Goal: Transaction & Acquisition: Purchase product/service

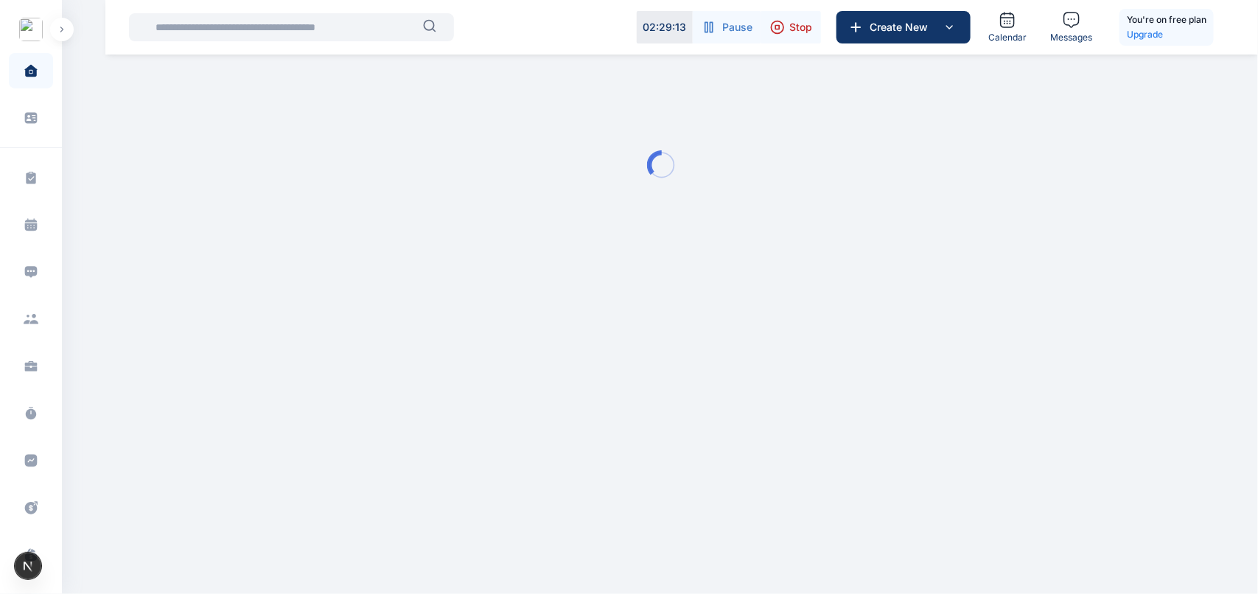
click at [63, 35] on button "button" at bounding box center [62, 30] width 24 height 24
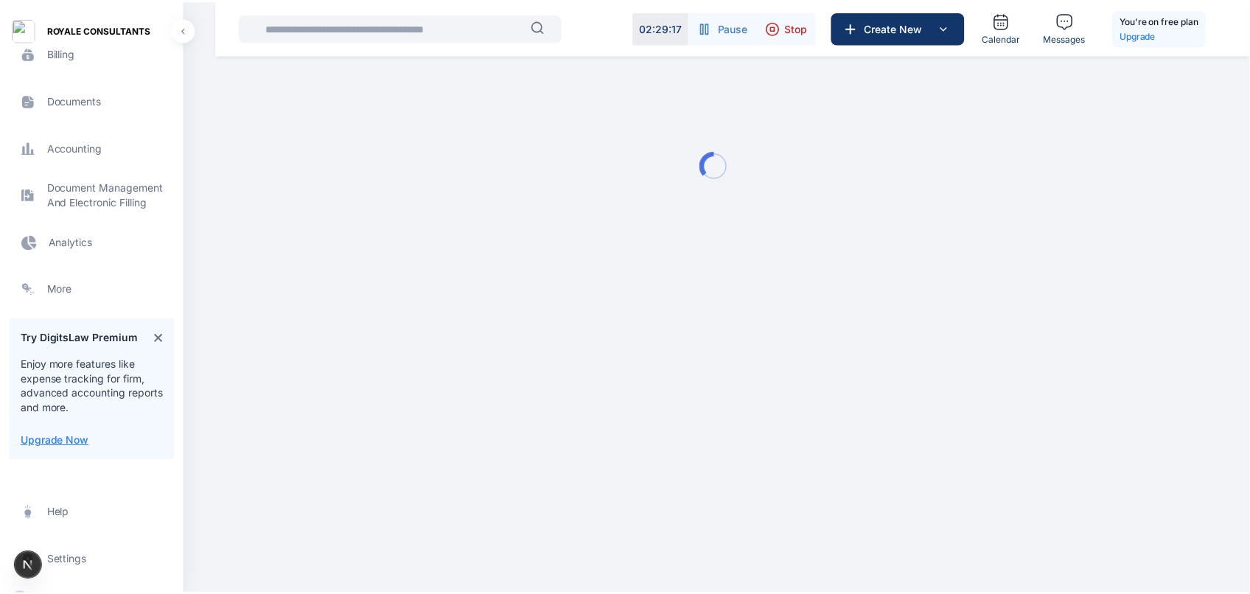
scroll to position [526, 0]
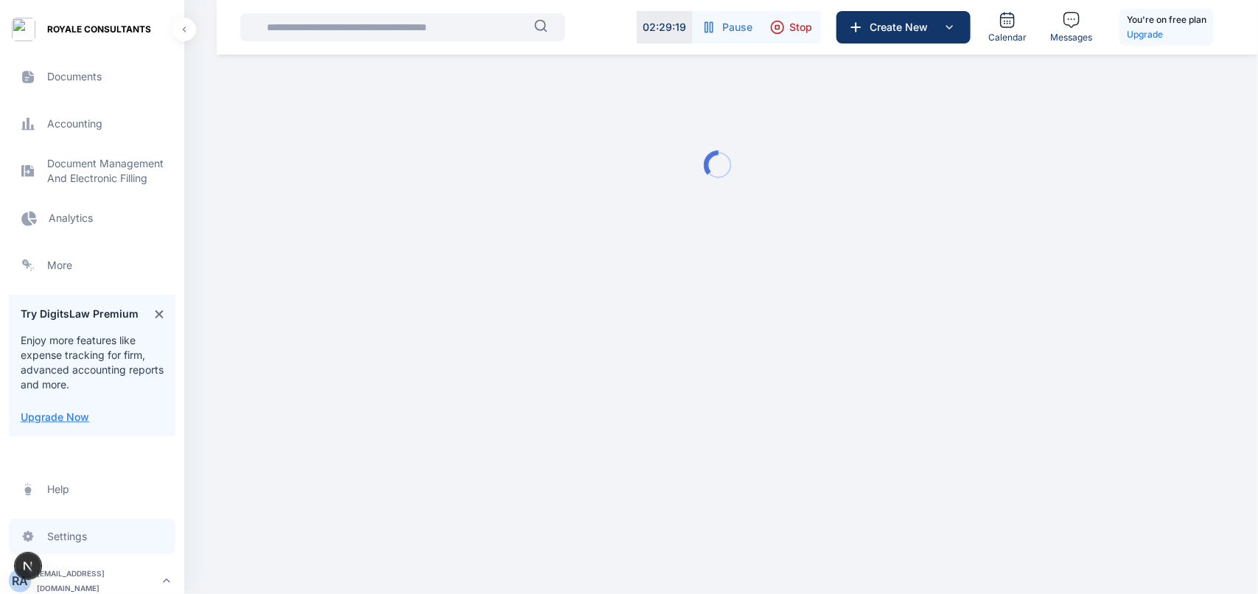
click at [92, 540] on span "Settings settings settings" at bounding box center [92, 536] width 167 height 35
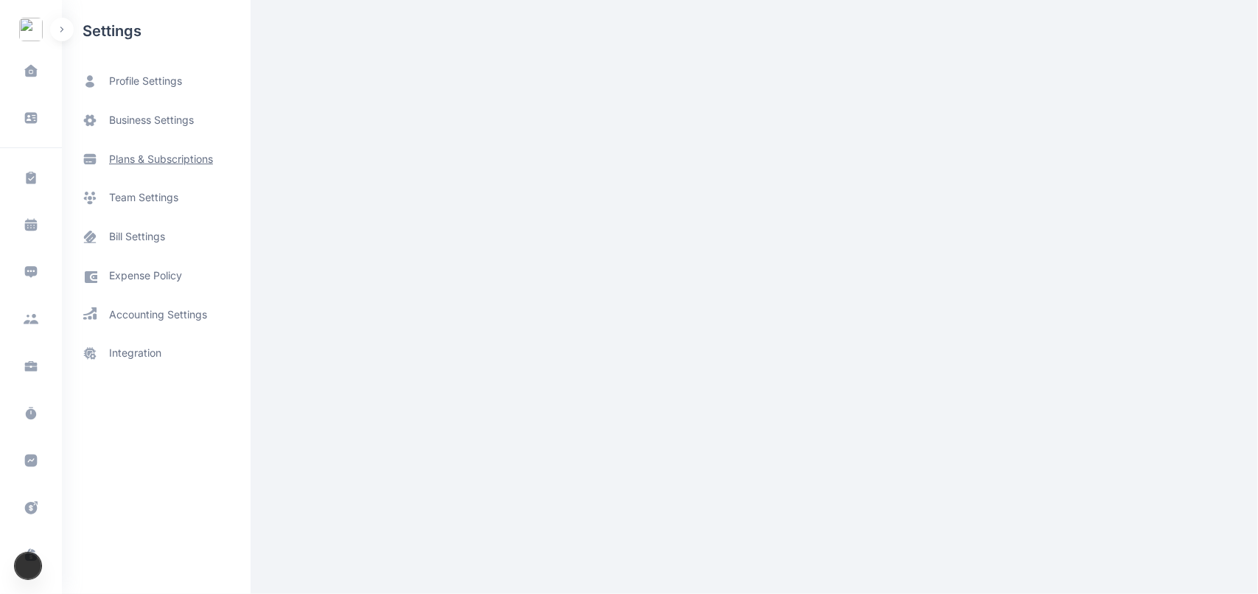
click at [150, 166] on span "plans & subscriptions" at bounding box center [161, 159] width 104 height 15
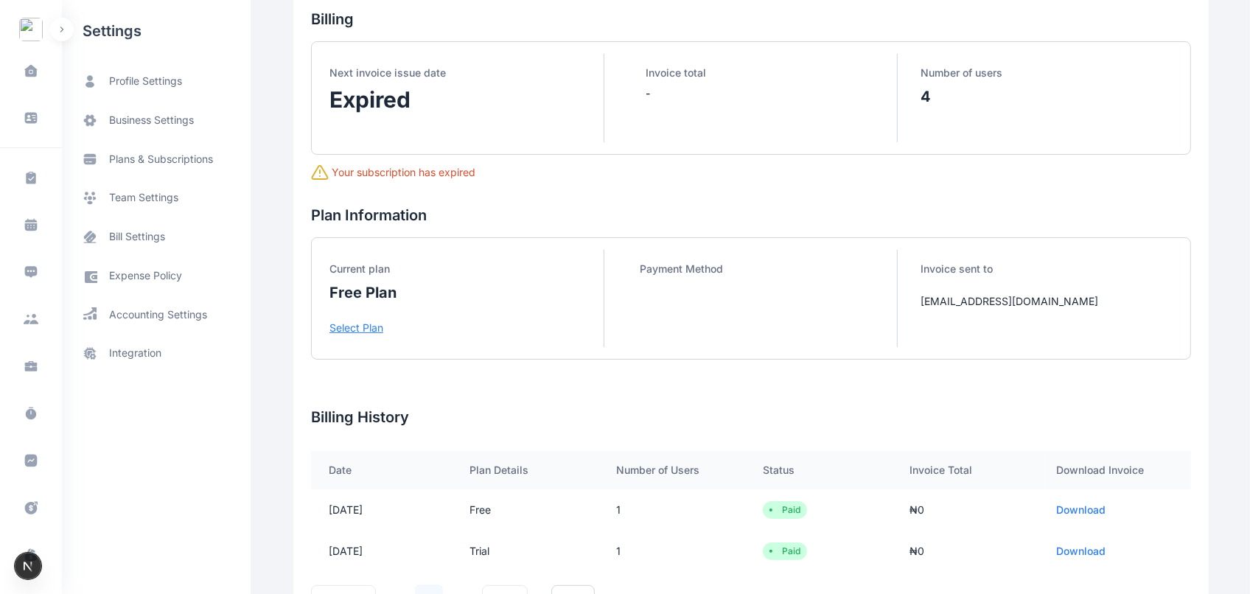
scroll to position [94, 0]
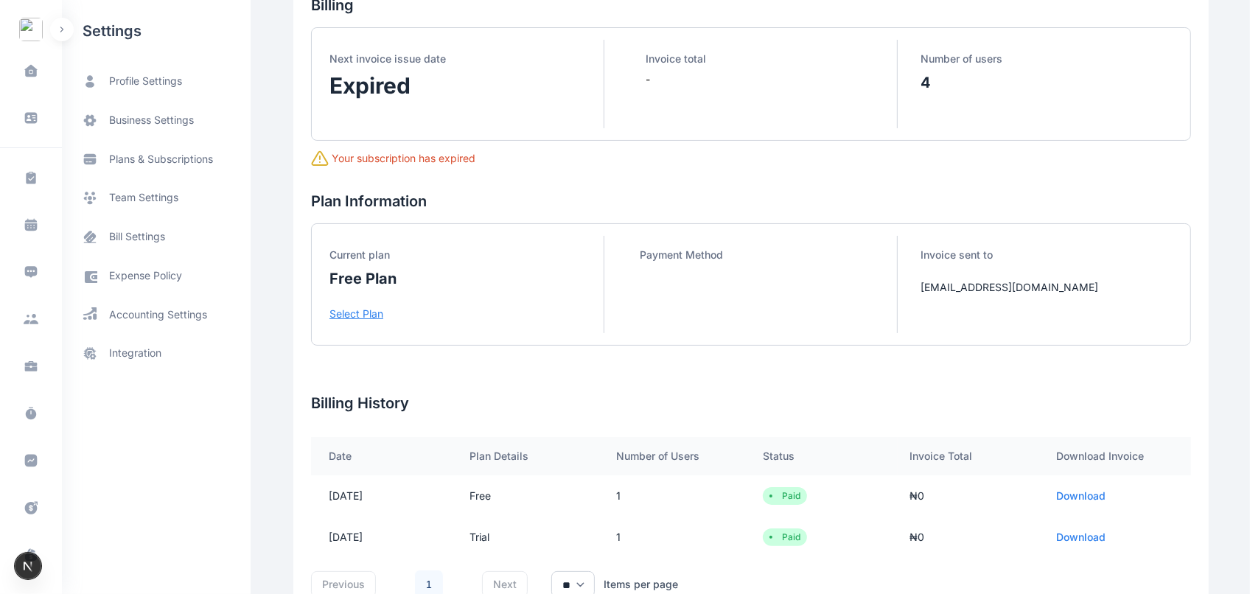
click at [358, 313] on p "Select Plan" at bounding box center [467, 314] width 274 height 15
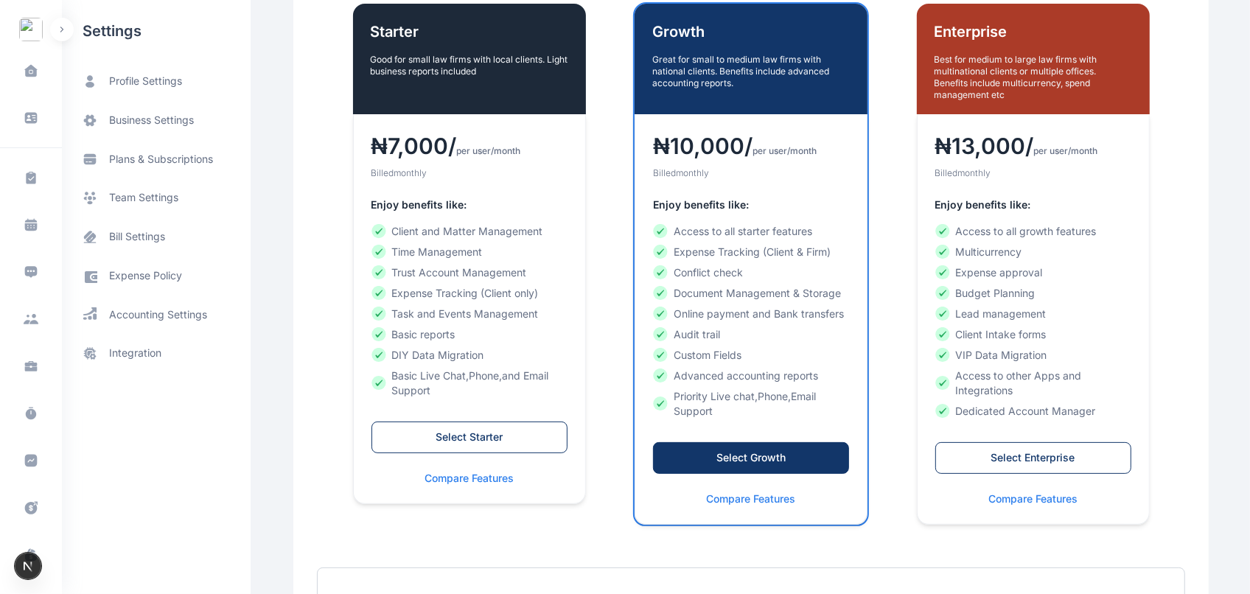
scroll to position [260, 0]
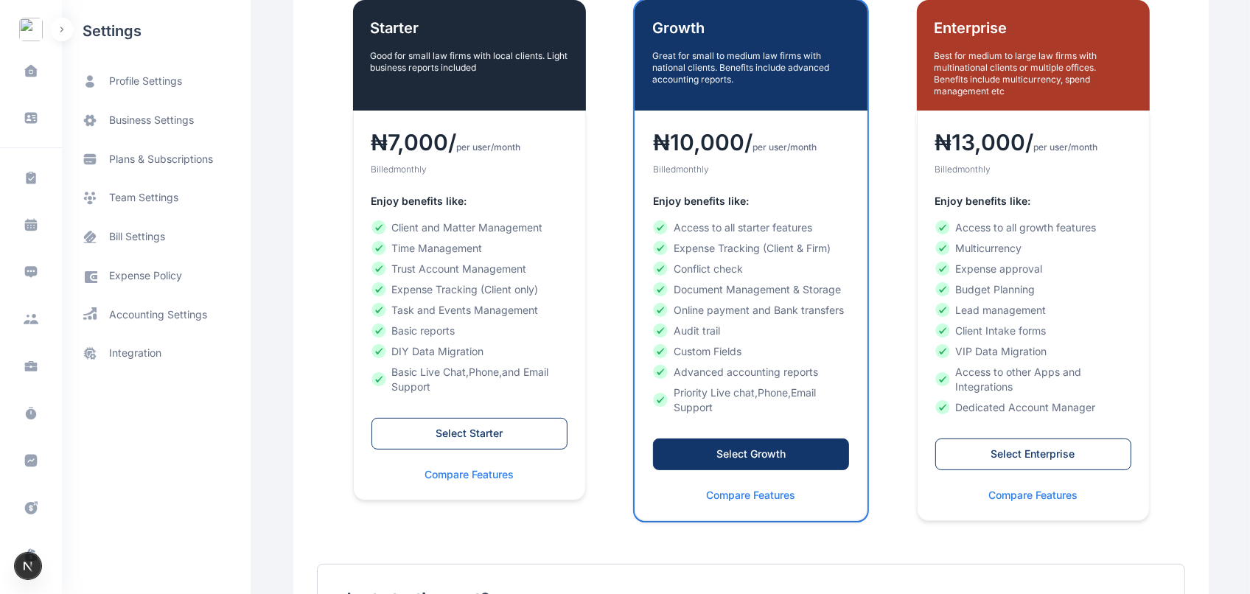
click at [671, 450] on div "Select Growth" at bounding box center [751, 454] width 165 height 15
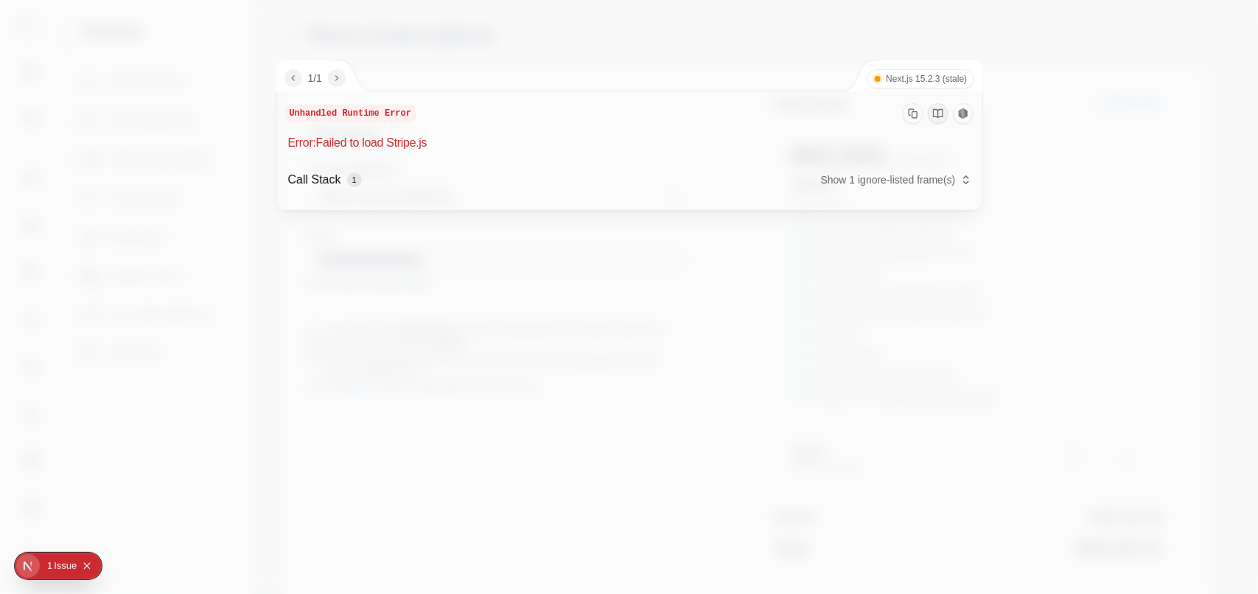
click at [671, 450] on div at bounding box center [629, 297] width 1258 height 594
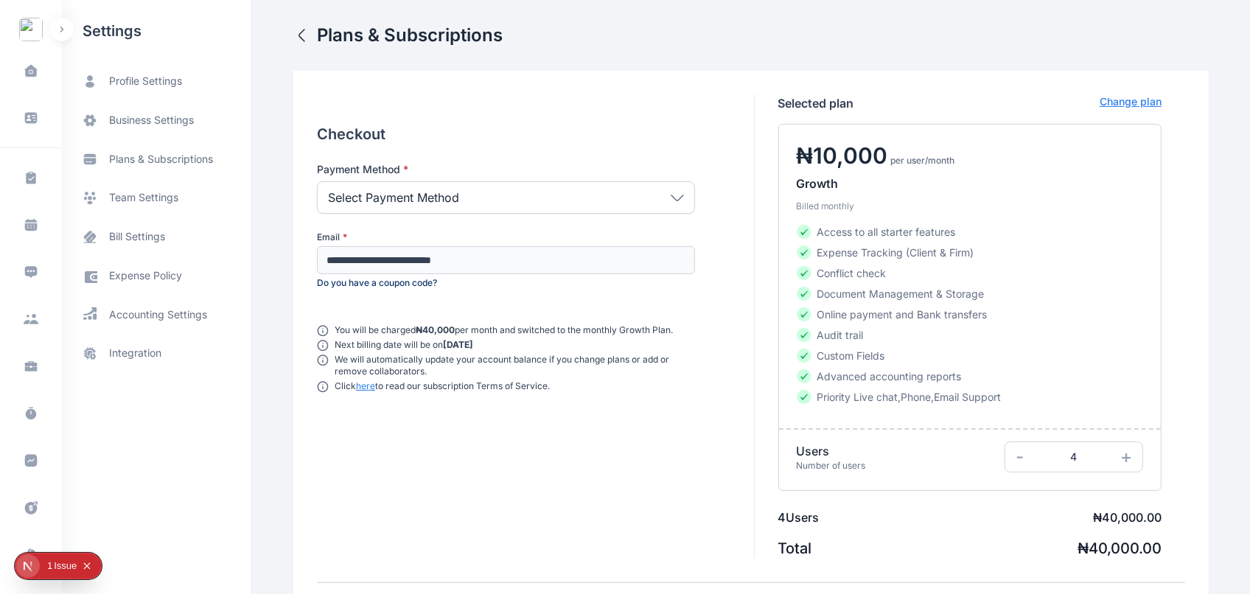
click at [484, 209] on div "Select Payment Method" at bounding box center [506, 197] width 378 height 32
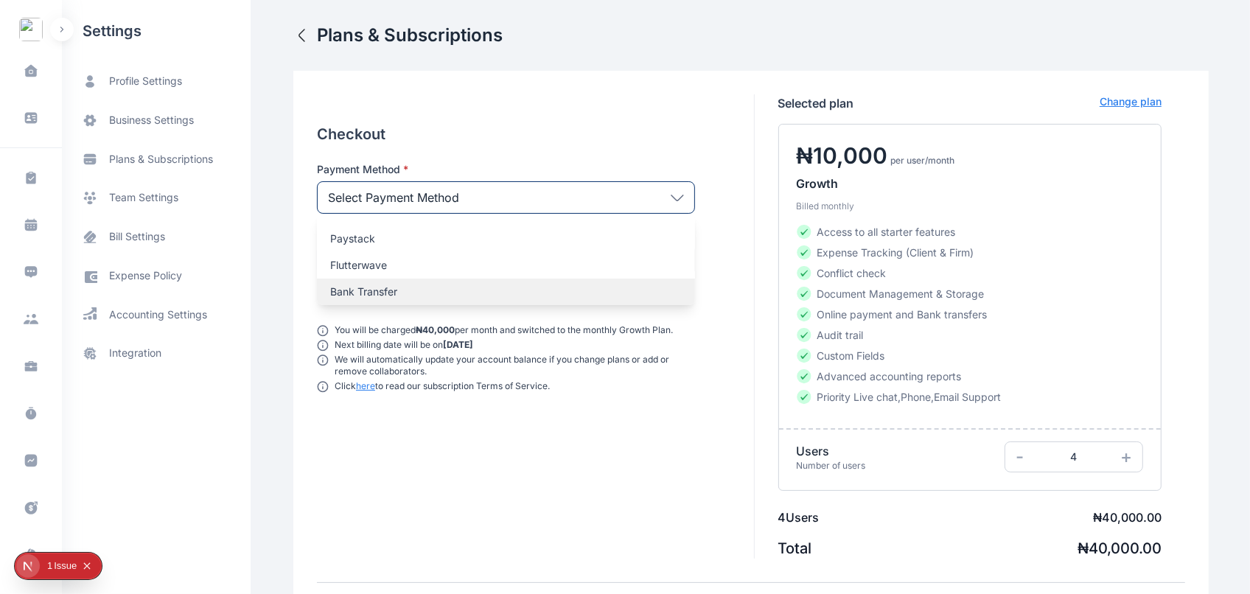
click at [411, 286] on p "Bank Transfer" at bounding box center [506, 292] width 352 height 15
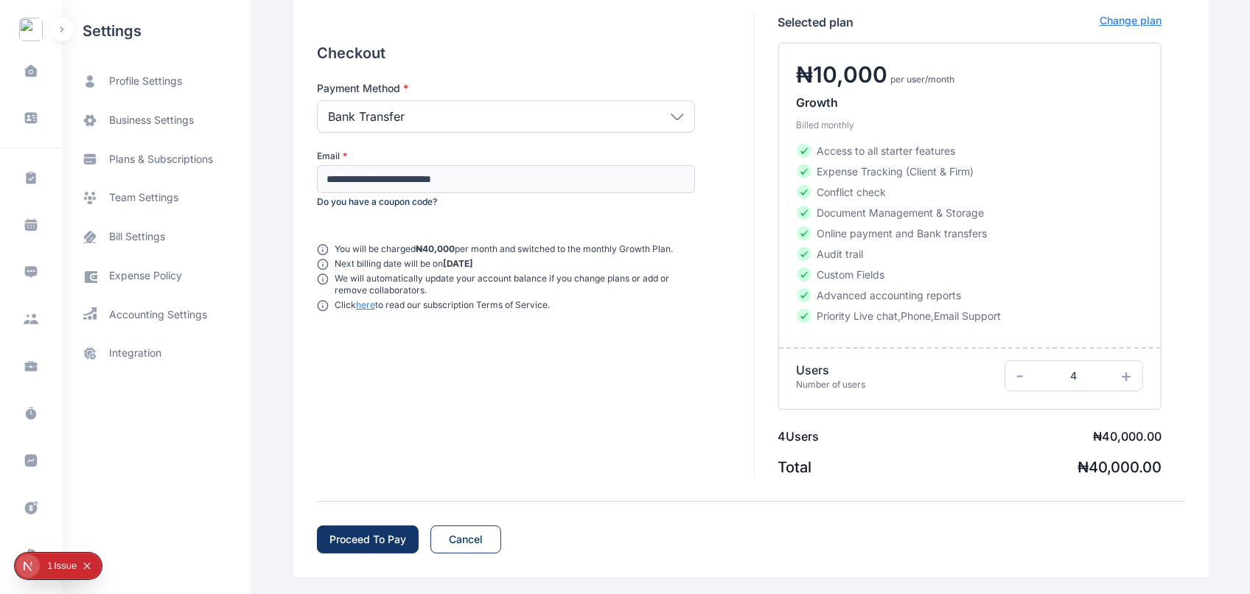
scroll to position [88, 0]
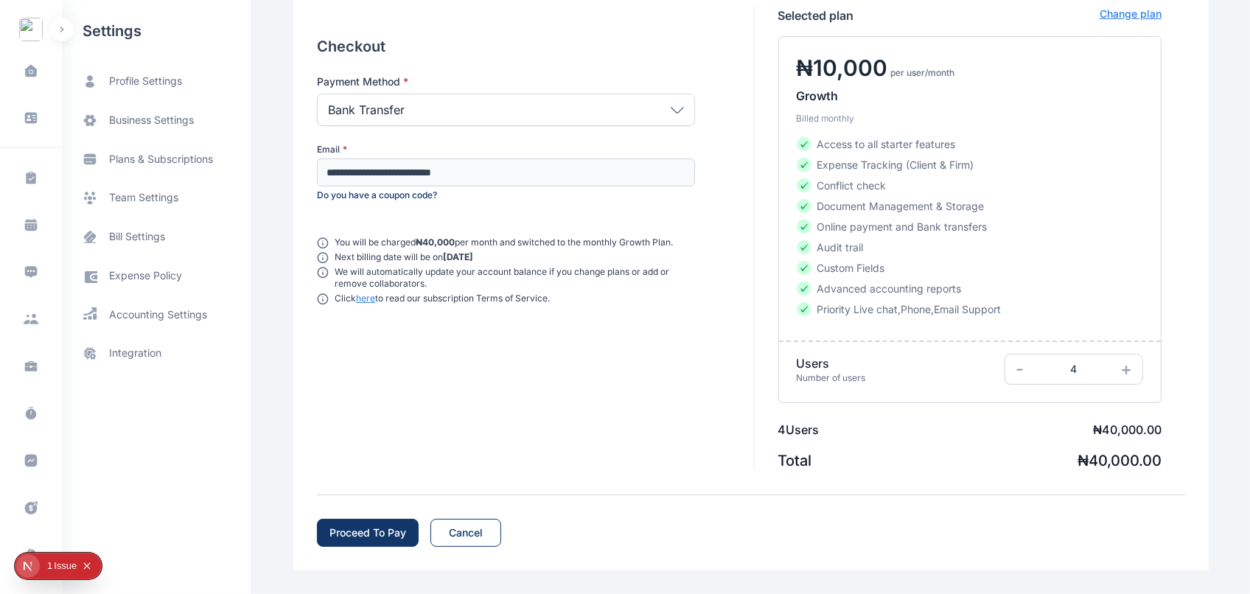
click at [372, 527] on div "Proceed To Pay" at bounding box center [368, 533] width 77 height 15
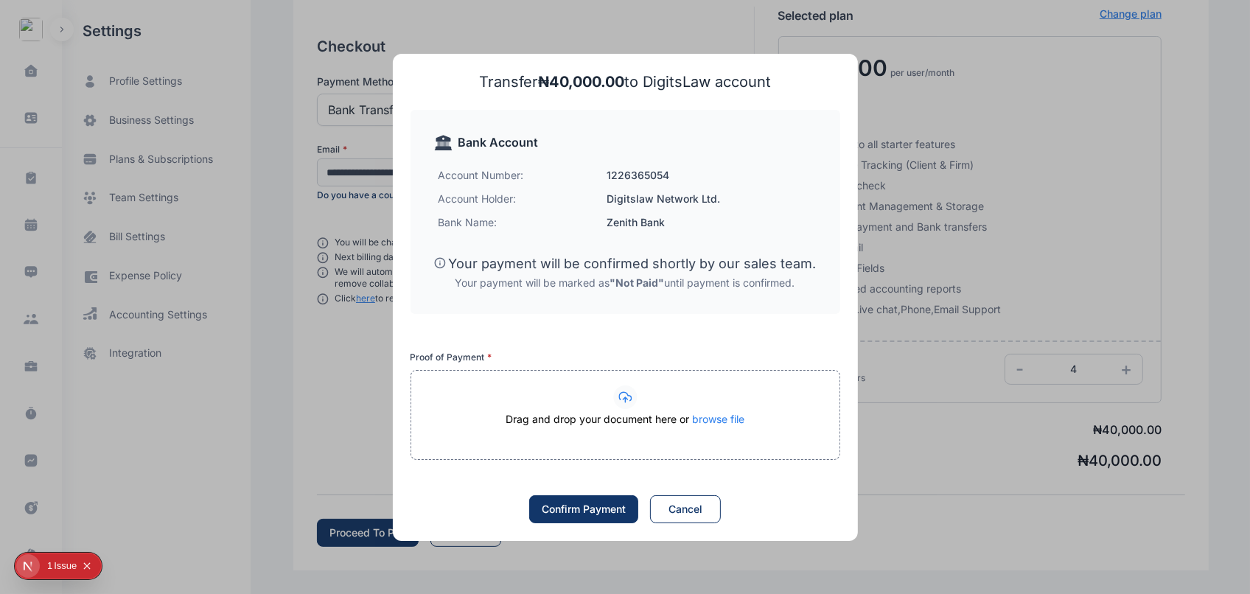
click at [607, 418] on div "Drag and drop your document here or browse file" at bounding box center [625, 426] width 428 height 29
click at [715, 421] on span "browse file" at bounding box center [718, 419] width 52 height 13
click at [594, 419] on div "Drag and drop your document here or browse file" at bounding box center [625, 426] width 428 height 29
click at [732, 420] on span "browse file" at bounding box center [718, 419] width 52 height 13
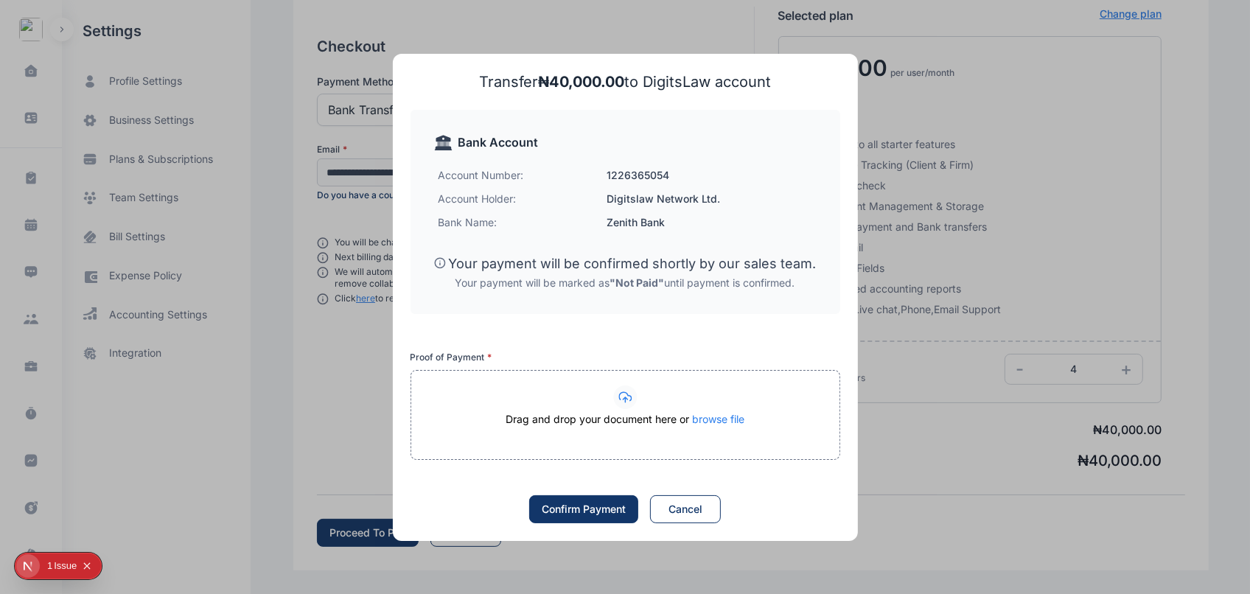
click at [630, 400] on circle at bounding box center [625, 398] width 24 height 24
click at [702, 424] on span "browse file" at bounding box center [718, 419] width 52 height 13
click at [656, 425] on div "Drag and drop your document here or browse file" at bounding box center [625, 426] width 428 height 29
click at [591, 506] on div "Confirm Payment" at bounding box center [584, 509] width 84 height 15
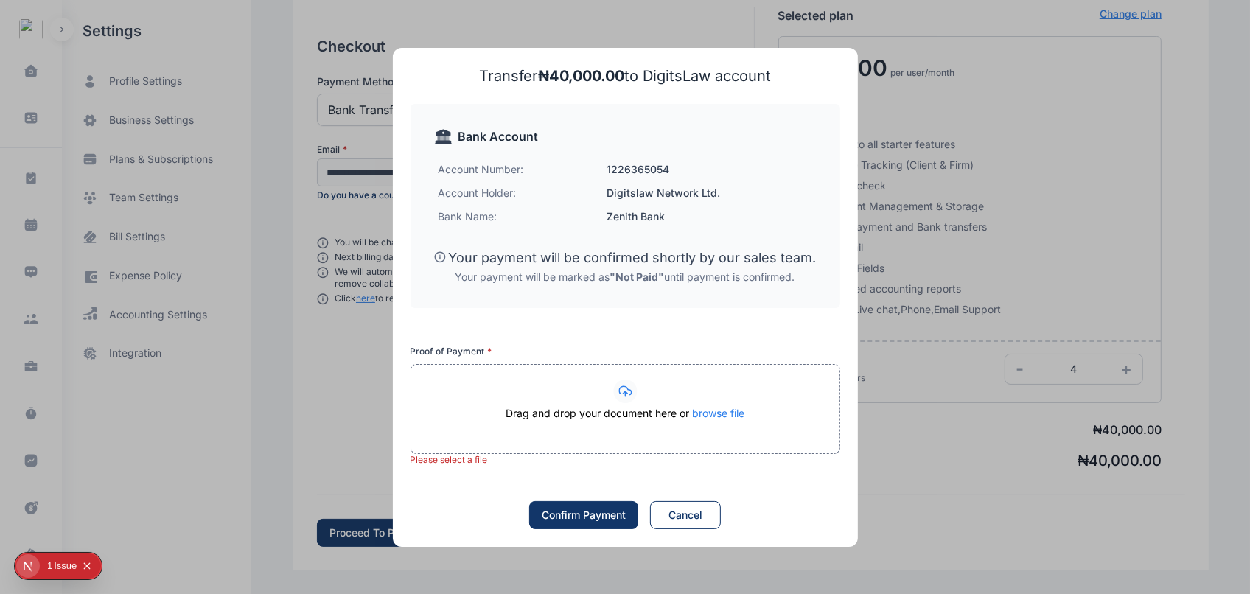
click at [715, 411] on span "browse file" at bounding box center [718, 413] width 52 height 13
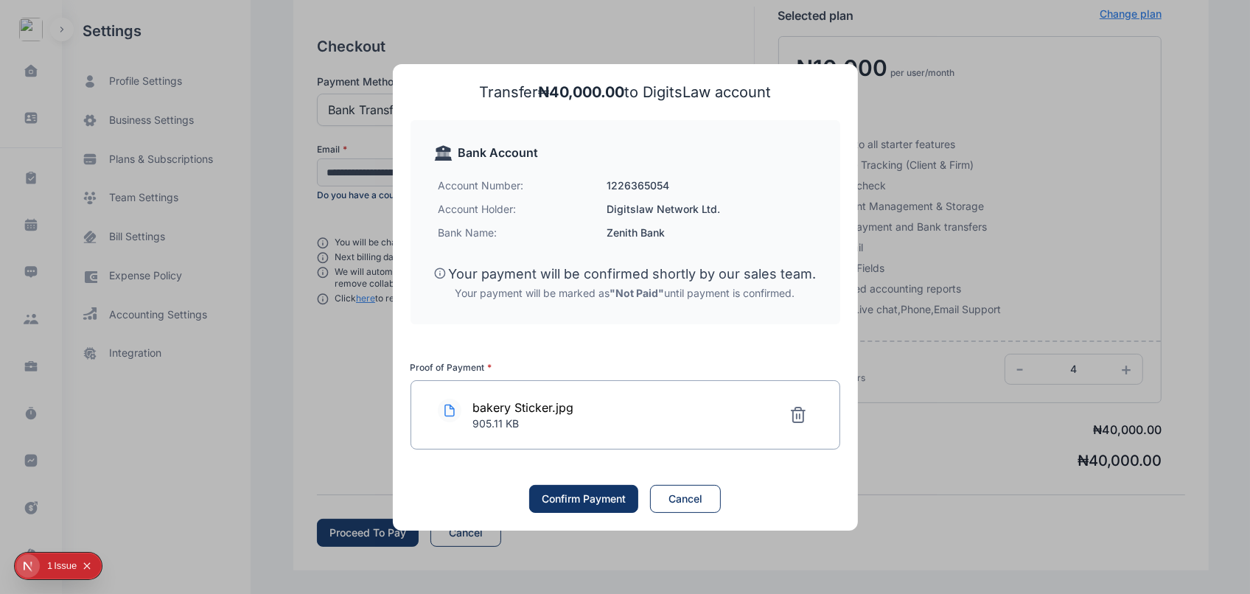
click at [593, 504] on div "Confirm Payment" at bounding box center [584, 499] width 84 height 15
click at [684, 495] on div "Cancel" at bounding box center [686, 499] width 34 height 15
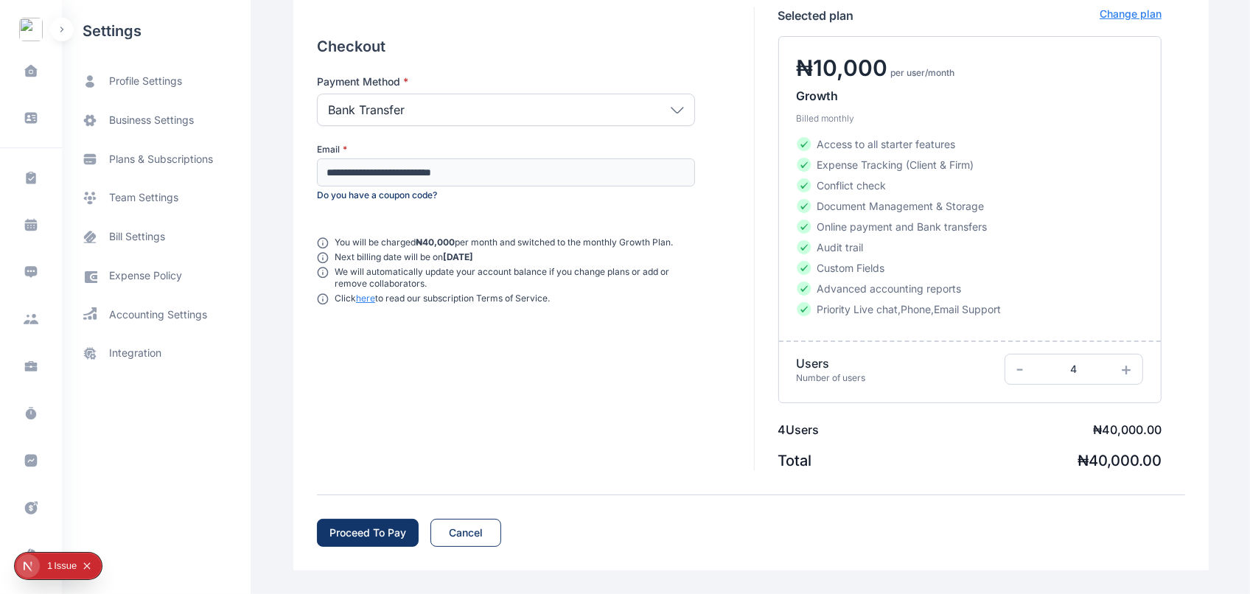
click at [1016, 366] on span "-" at bounding box center [1020, 368] width 8 height 21
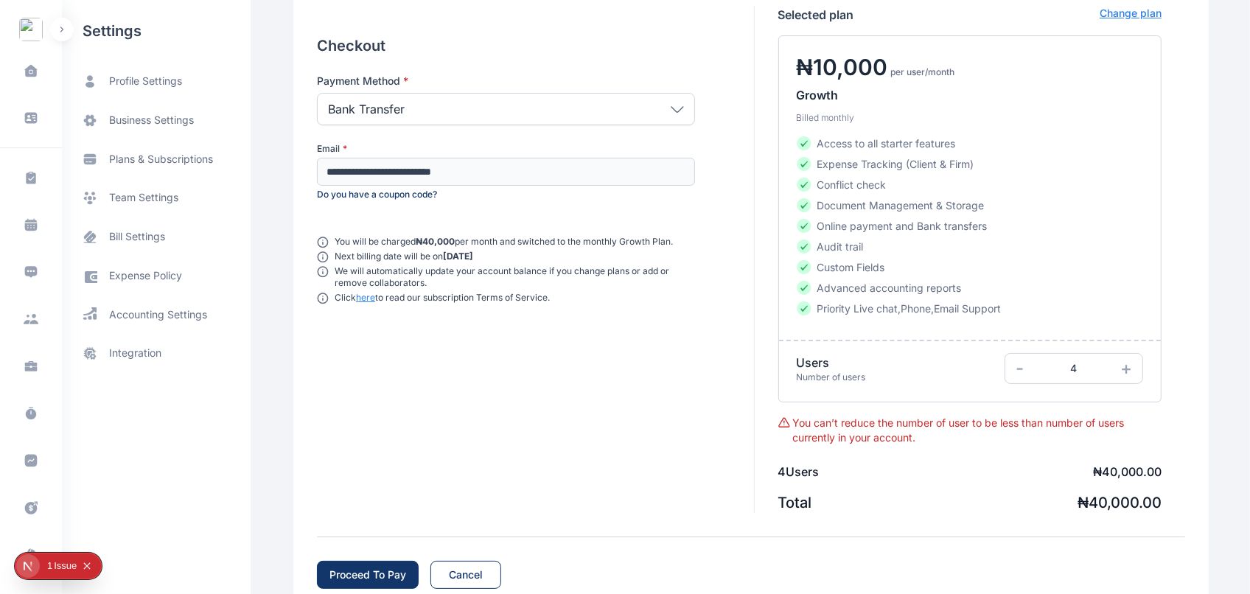
click at [1016, 366] on span "-" at bounding box center [1020, 368] width 8 height 21
click at [1129, 369] on span "+" at bounding box center [1127, 368] width 12 height 21
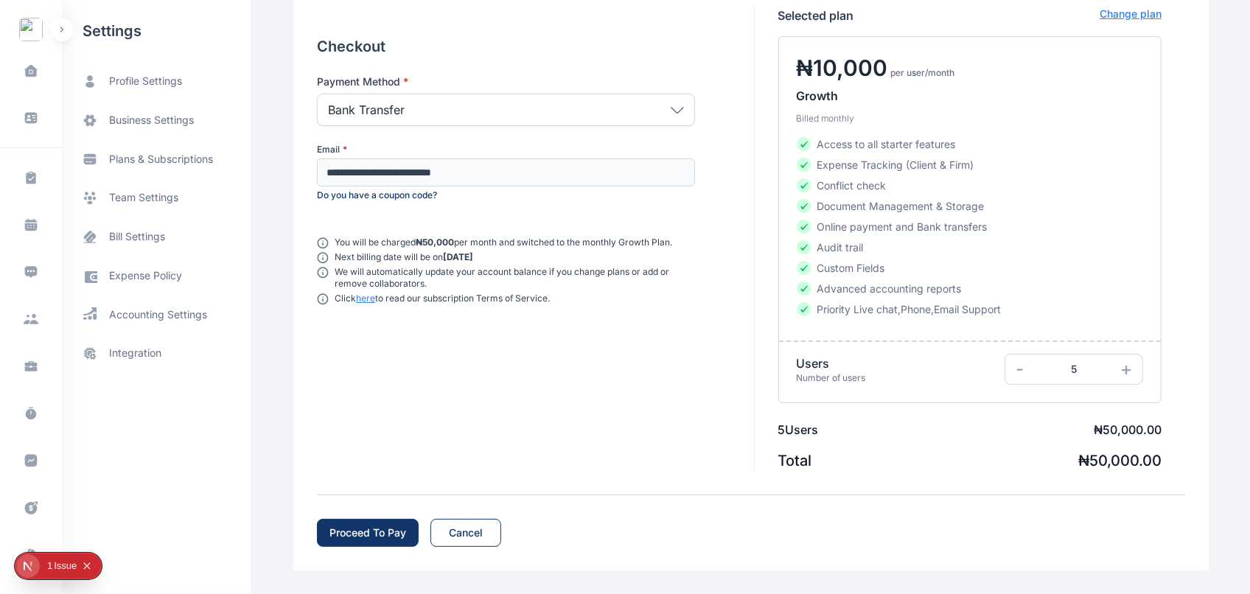
click at [373, 527] on div "Proceed To Pay" at bounding box center [368, 533] width 77 height 15
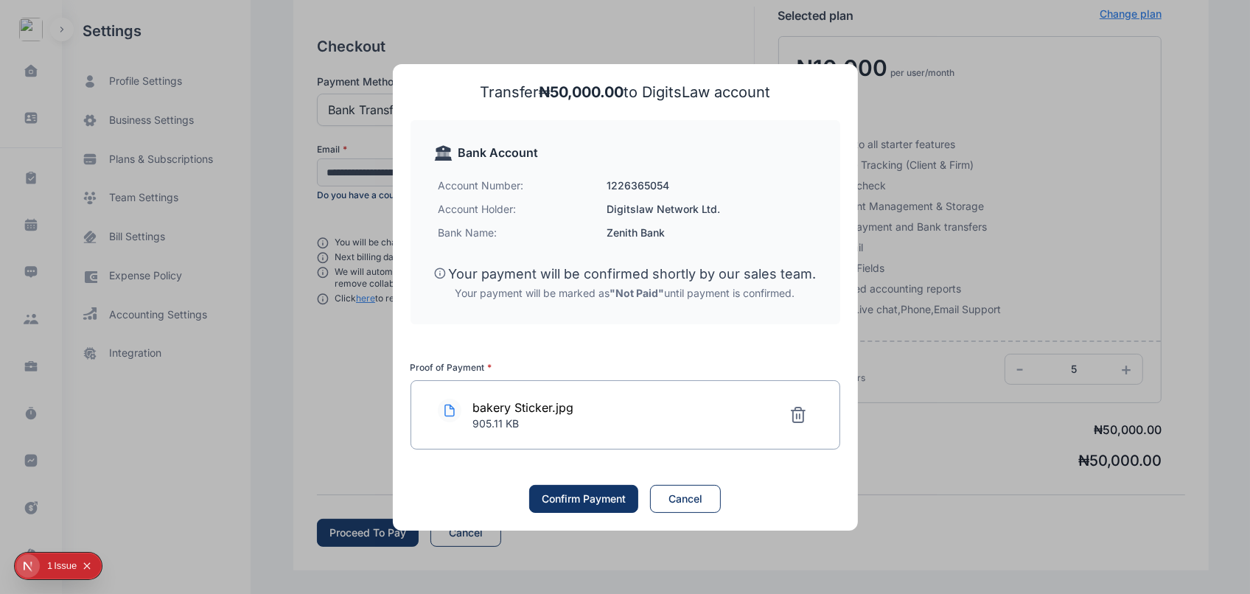
click at [588, 487] on button "Confirm Payment" at bounding box center [583, 499] width 109 height 28
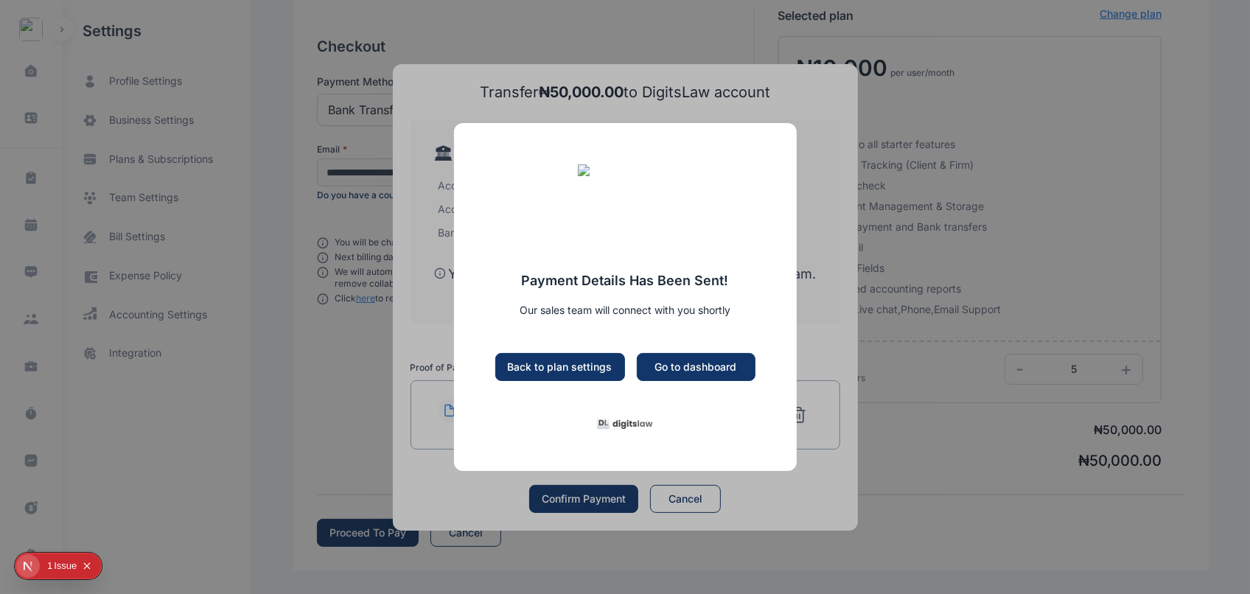
click at [602, 361] on div "Back to plan settings" at bounding box center [560, 367] width 105 height 15
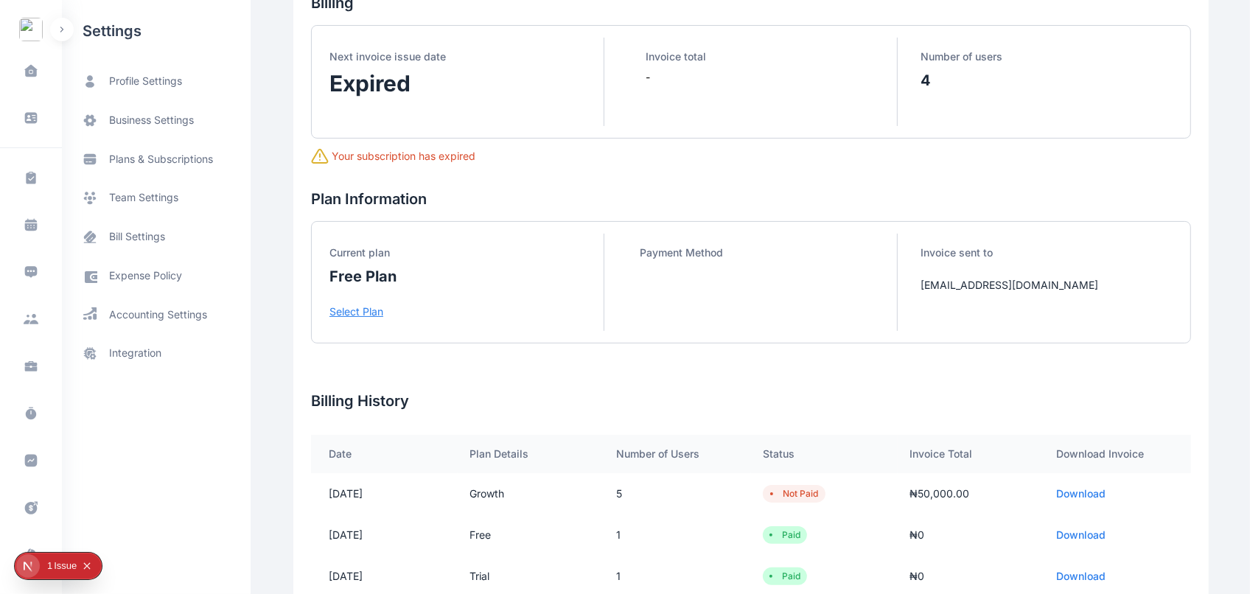
scroll to position [29, 0]
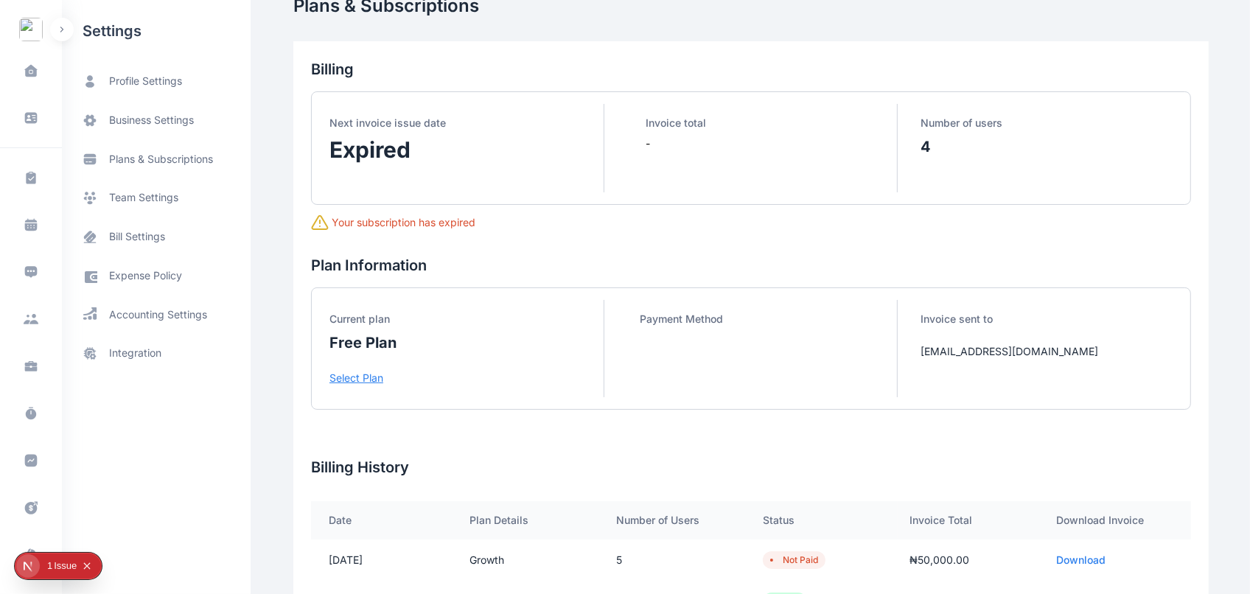
click at [337, 376] on p "Select Plan" at bounding box center [467, 378] width 274 height 15
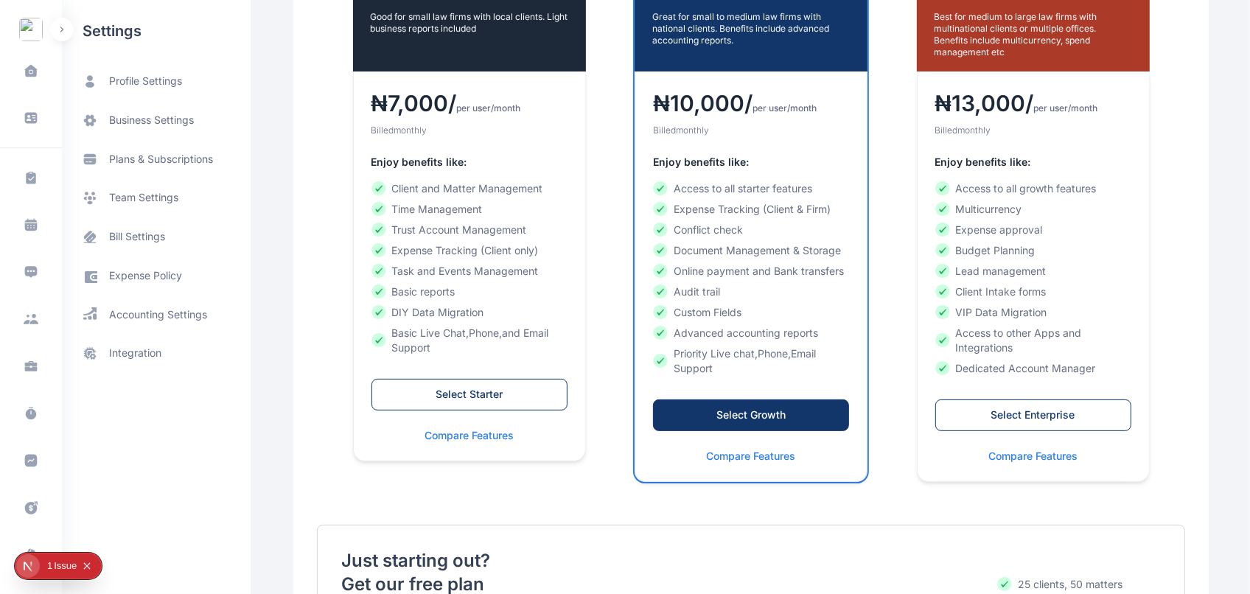
scroll to position [300, 0]
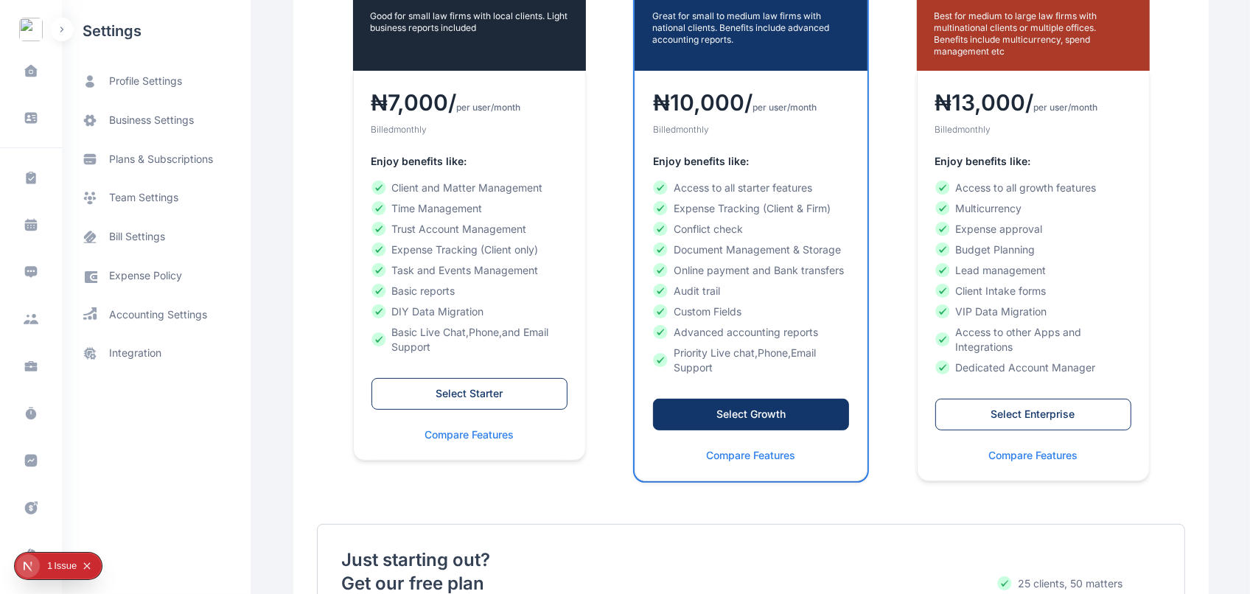
click at [672, 417] on div "Select Growth" at bounding box center [751, 414] width 165 height 15
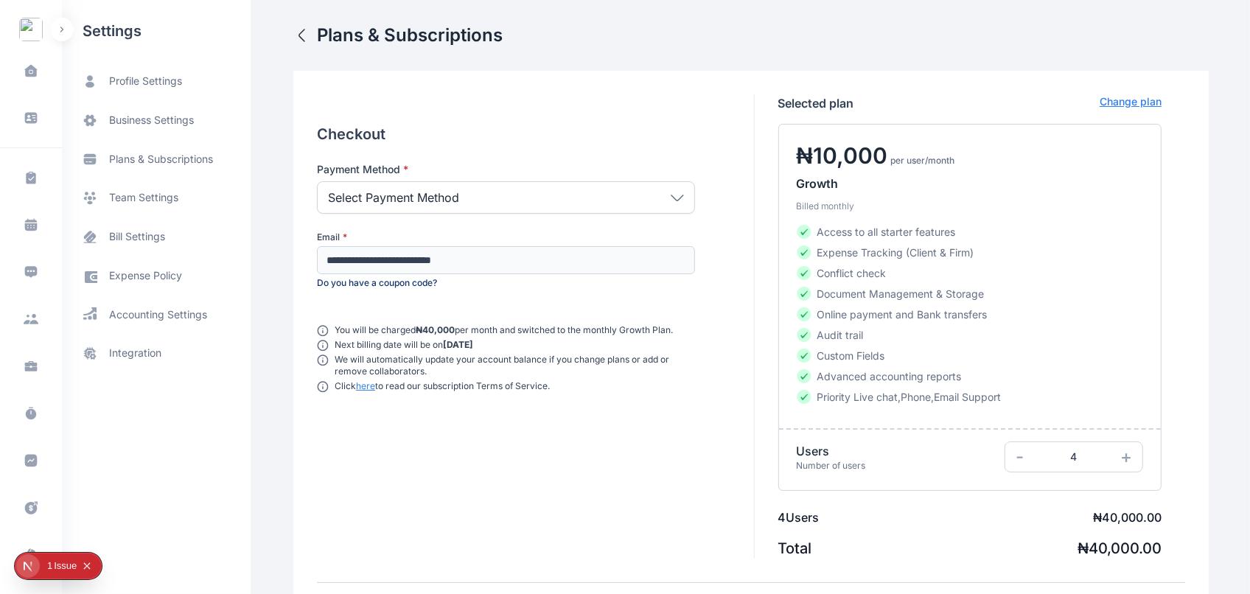
scroll to position [88, 0]
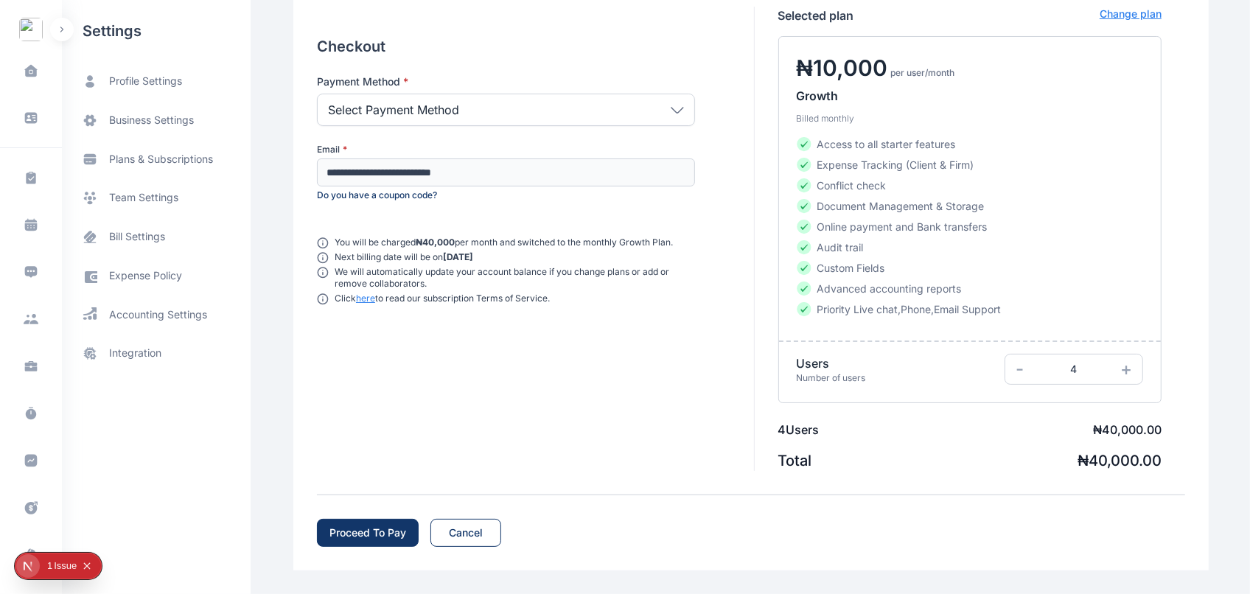
click at [377, 111] on p "Select Payment Method" at bounding box center [393, 110] width 131 height 18
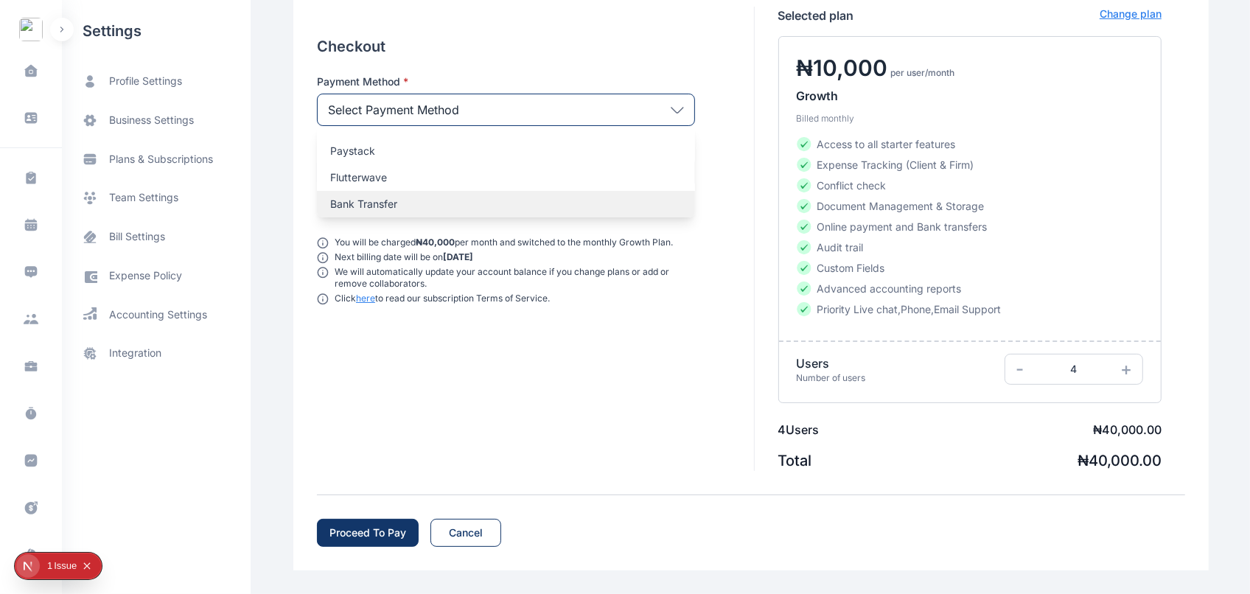
click at [399, 211] on div "Bank Transfer" at bounding box center [506, 204] width 378 height 27
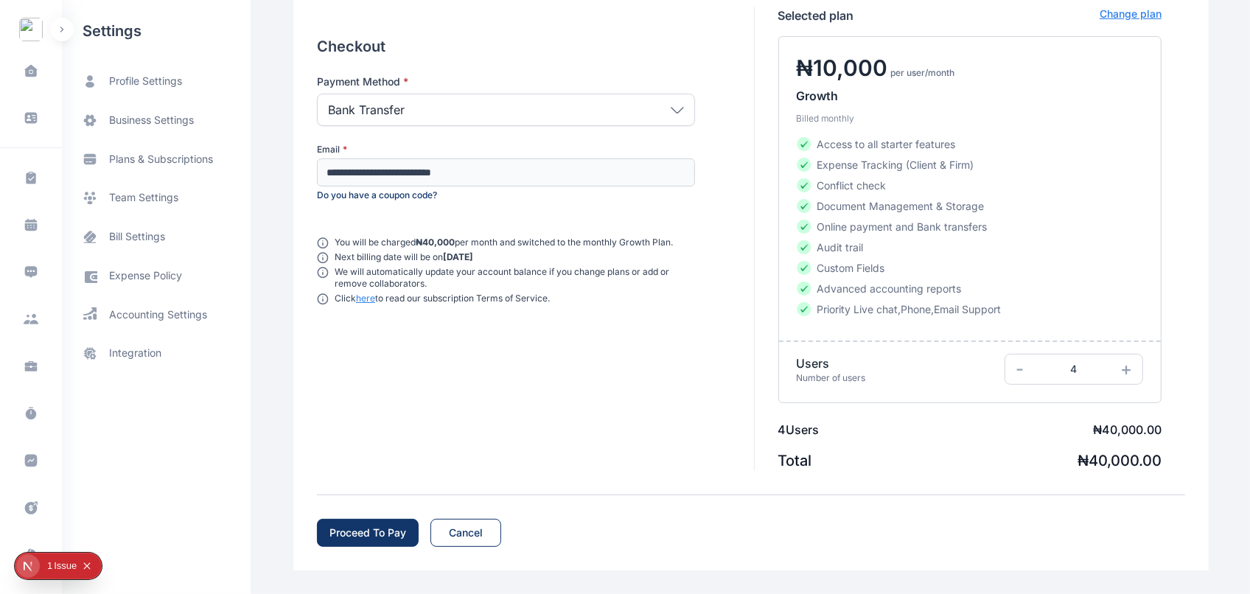
click at [359, 520] on button "Proceed To Pay" at bounding box center [368, 533] width 102 height 28
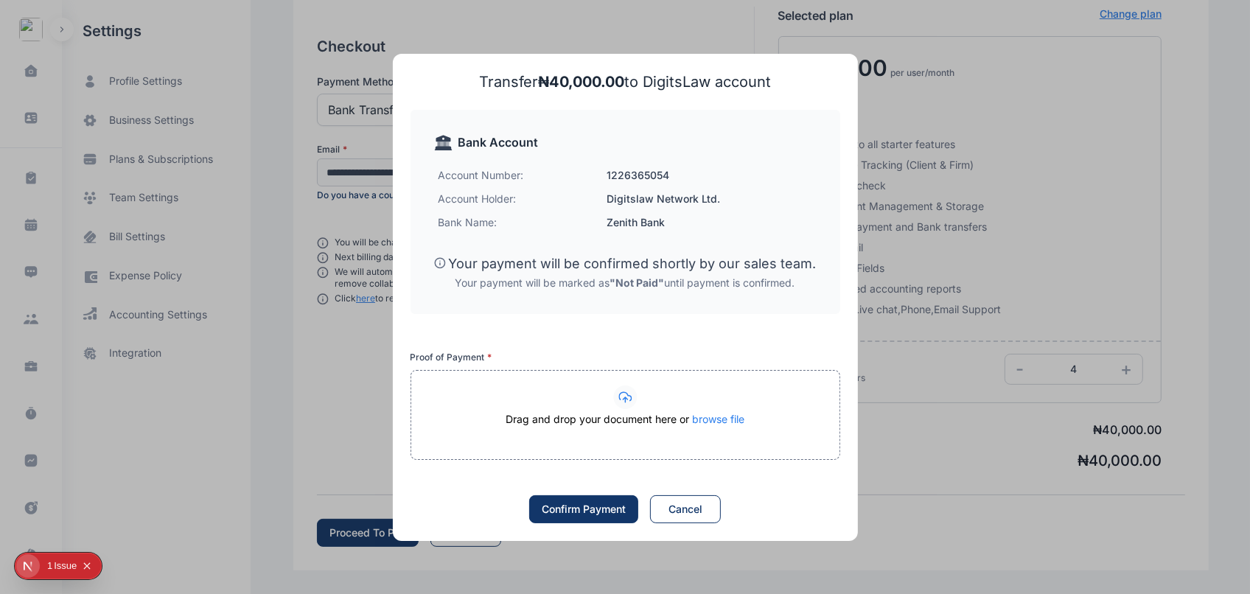
click at [551, 414] on div "Drag and drop your document here or browse file" at bounding box center [625, 426] width 428 height 29
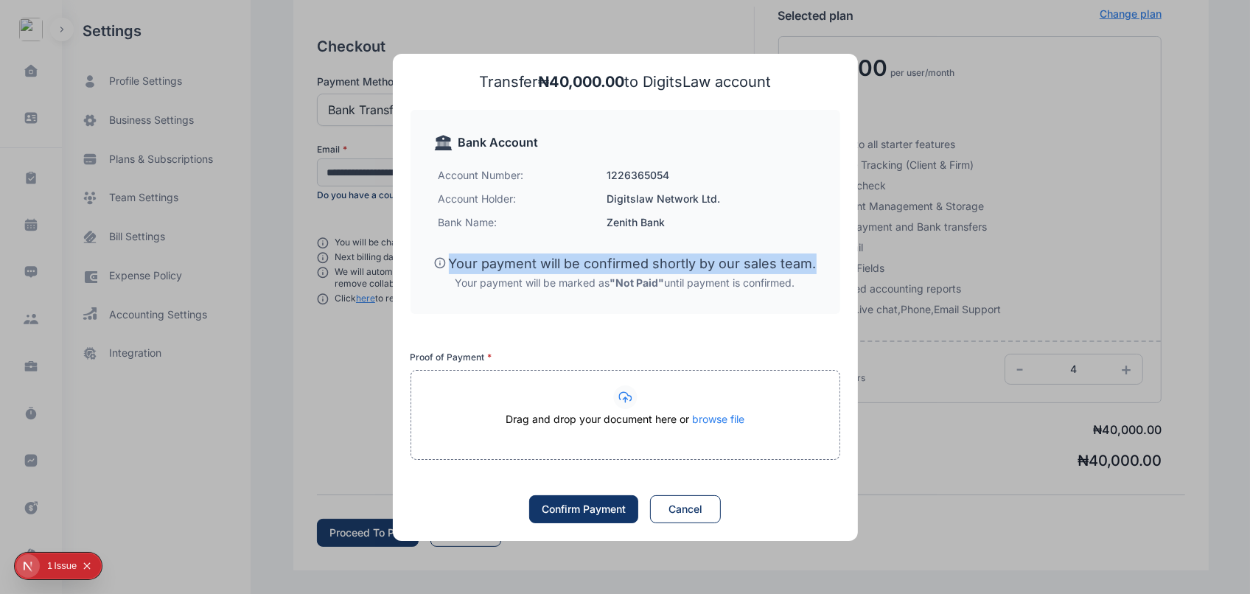
drag, startPoint x: 457, startPoint y: 259, endPoint x: 819, endPoint y: 265, distance: 362.0
click at [819, 265] on div "Bank Account Account Number: [FINANCIAL_ID] Account Holder: Digitslaw Network L…" at bounding box center [626, 212] width 430 height 204
copy p "Your payment will be confirmed shortly by our sales team."
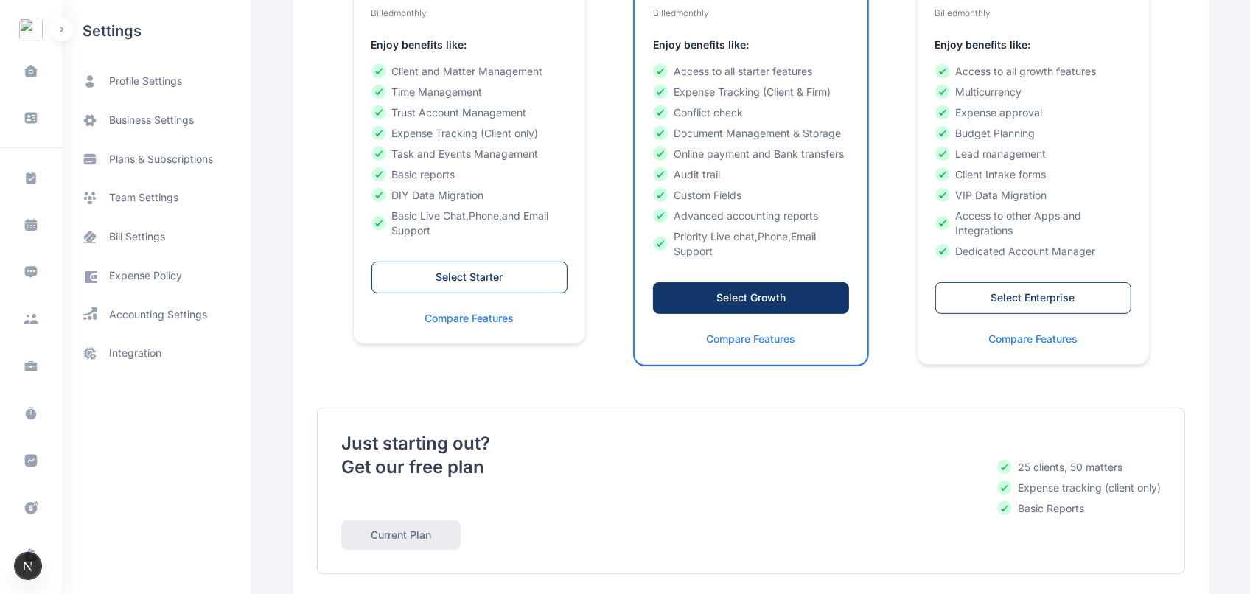
scroll to position [417, 0]
click at [703, 293] on div "Select Growth" at bounding box center [751, 297] width 165 height 15
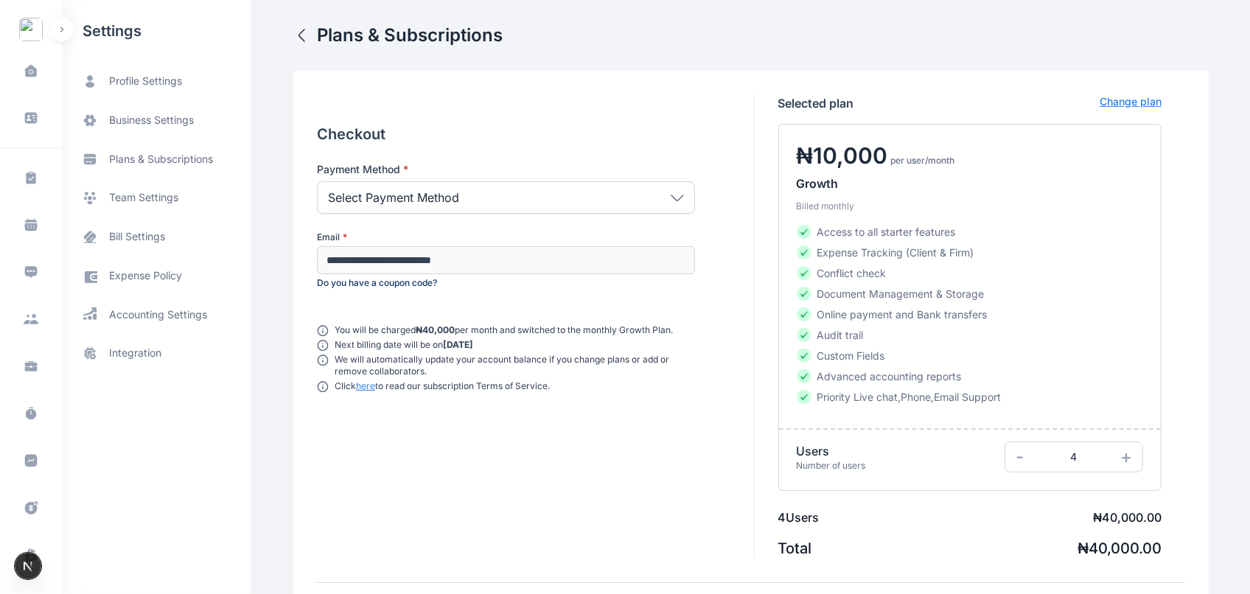
click at [631, 189] on div "Select Payment Method" at bounding box center [506, 197] width 378 height 32
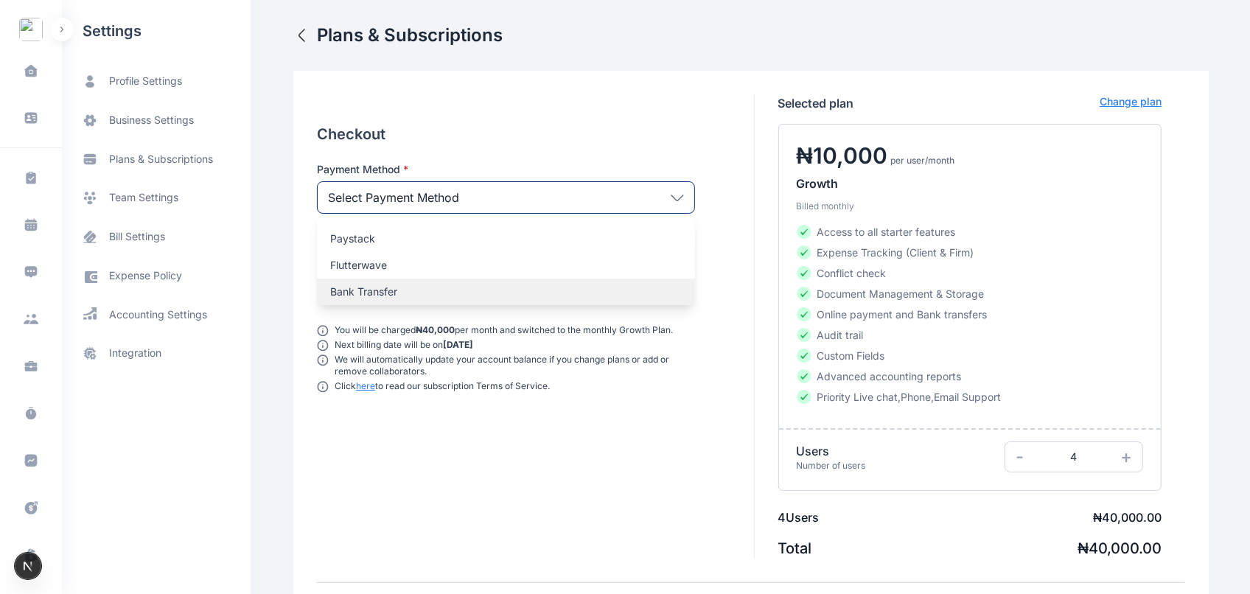
click at [478, 282] on div "Bank Transfer" at bounding box center [506, 292] width 378 height 27
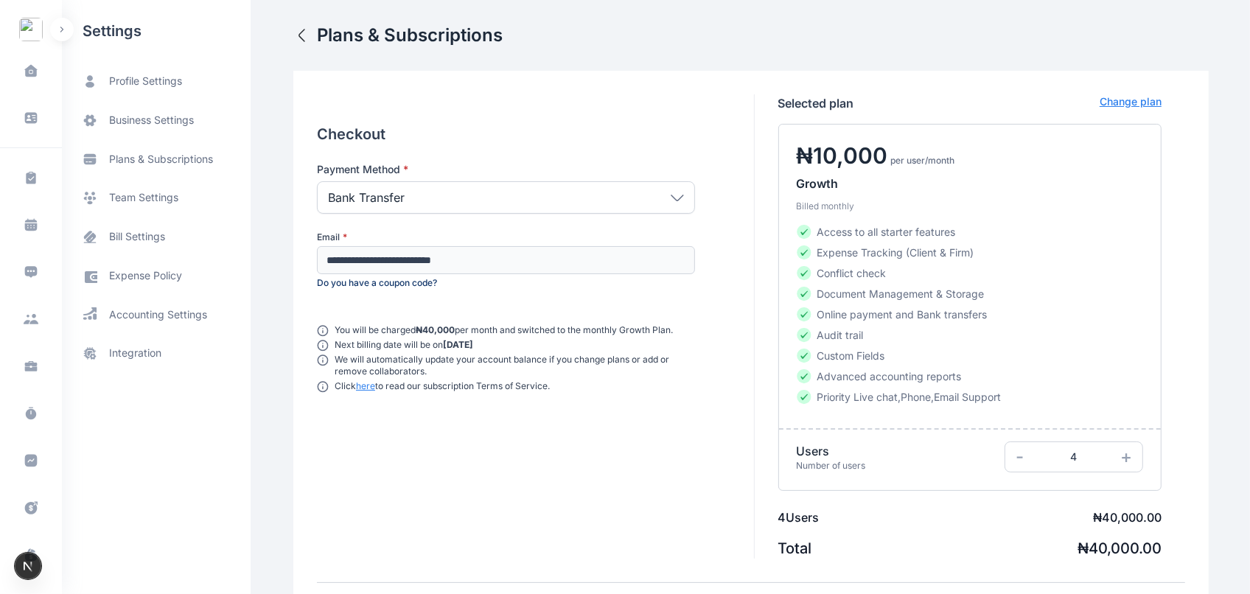
scroll to position [88, 0]
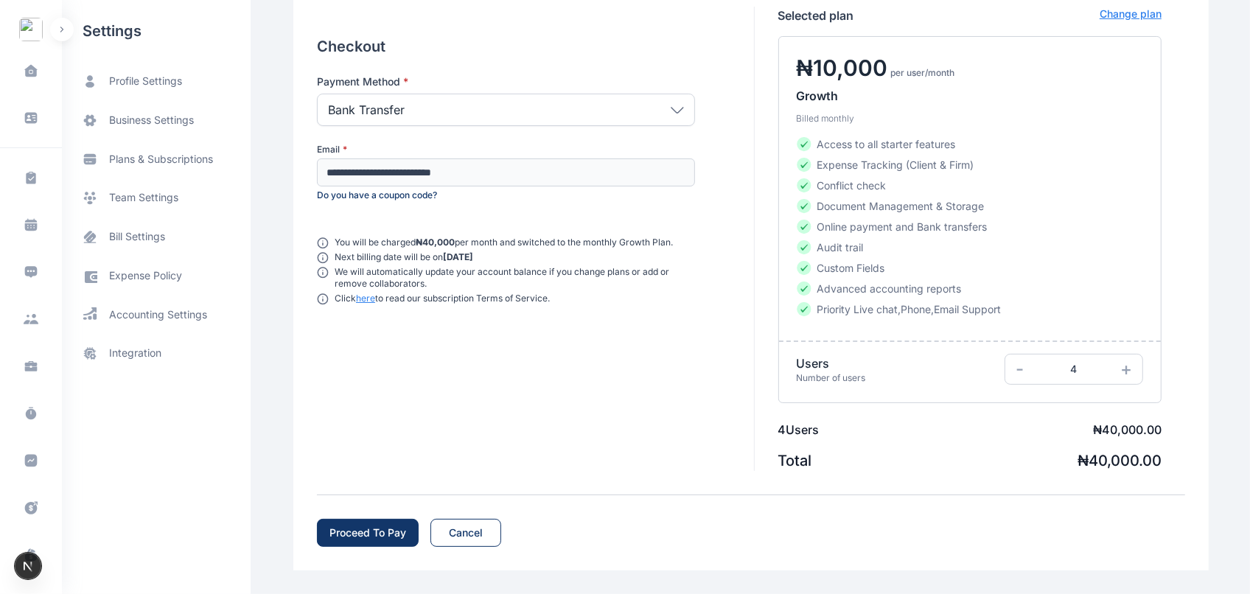
click at [354, 540] on button "Proceed To Pay" at bounding box center [368, 533] width 102 height 28
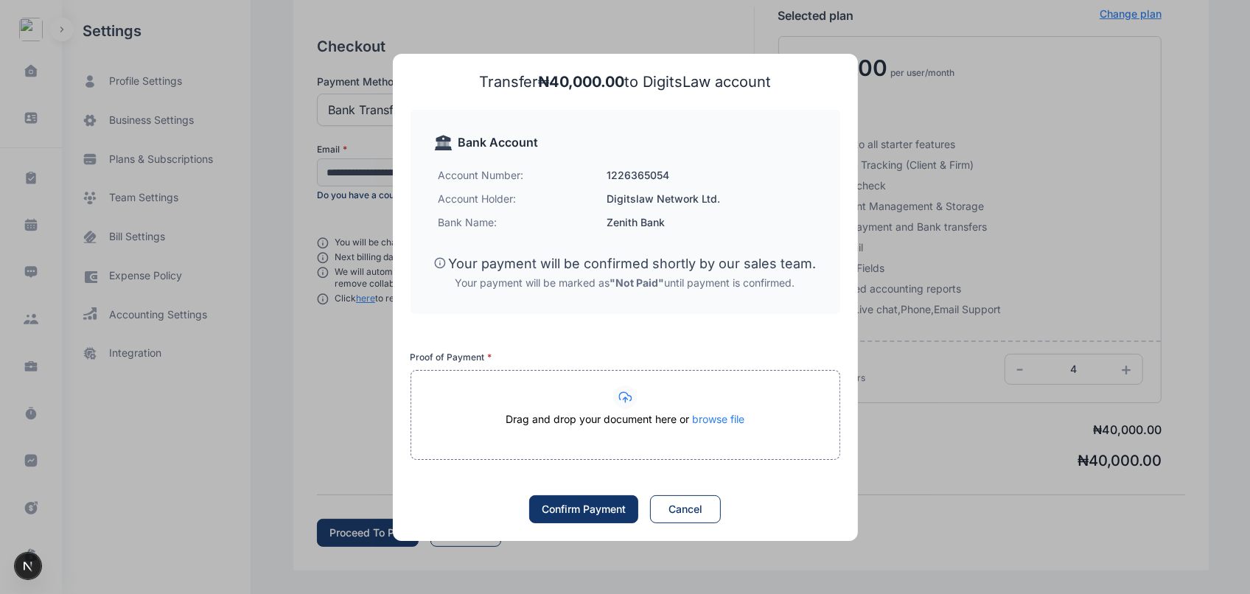
click at [633, 396] on circle at bounding box center [625, 398] width 24 height 24
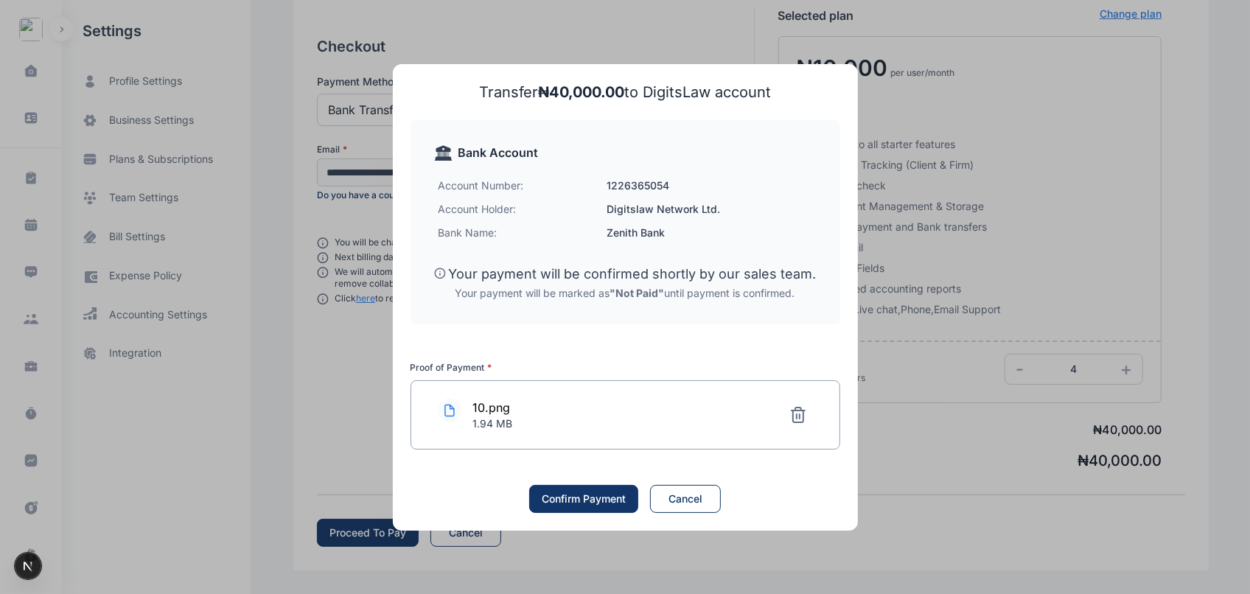
click at [809, 424] on div at bounding box center [798, 414] width 29 height 29
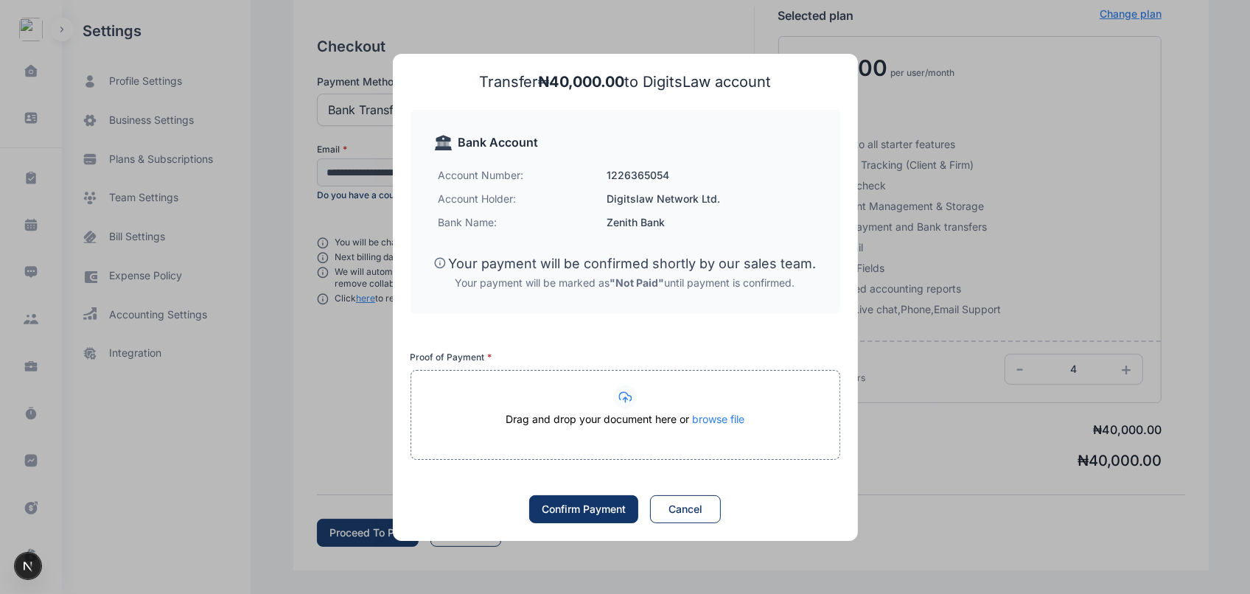
click at [714, 420] on span "browse file" at bounding box center [718, 419] width 52 height 13
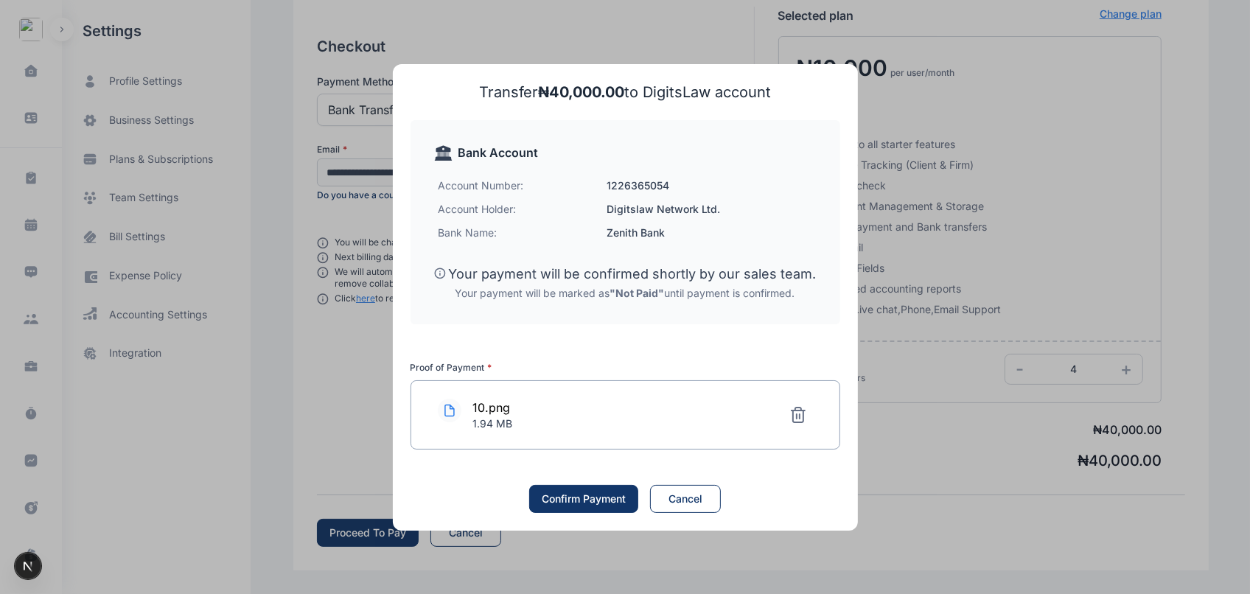
click at [798, 409] on icon at bounding box center [799, 415] width 18 height 18
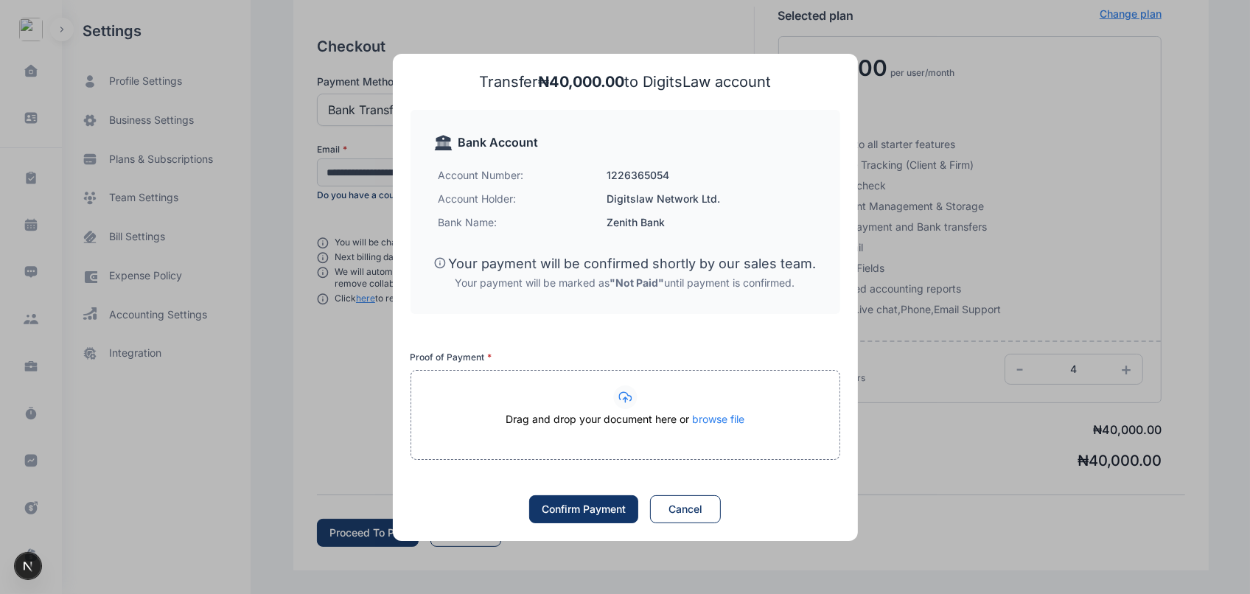
click at [708, 422] on span "browse file" at bounding box center [718, 419] width 52 height 13
type input "**********"
click at [706, 417] on span "browse file" at bounding box center [718, 419] width 52 height 13
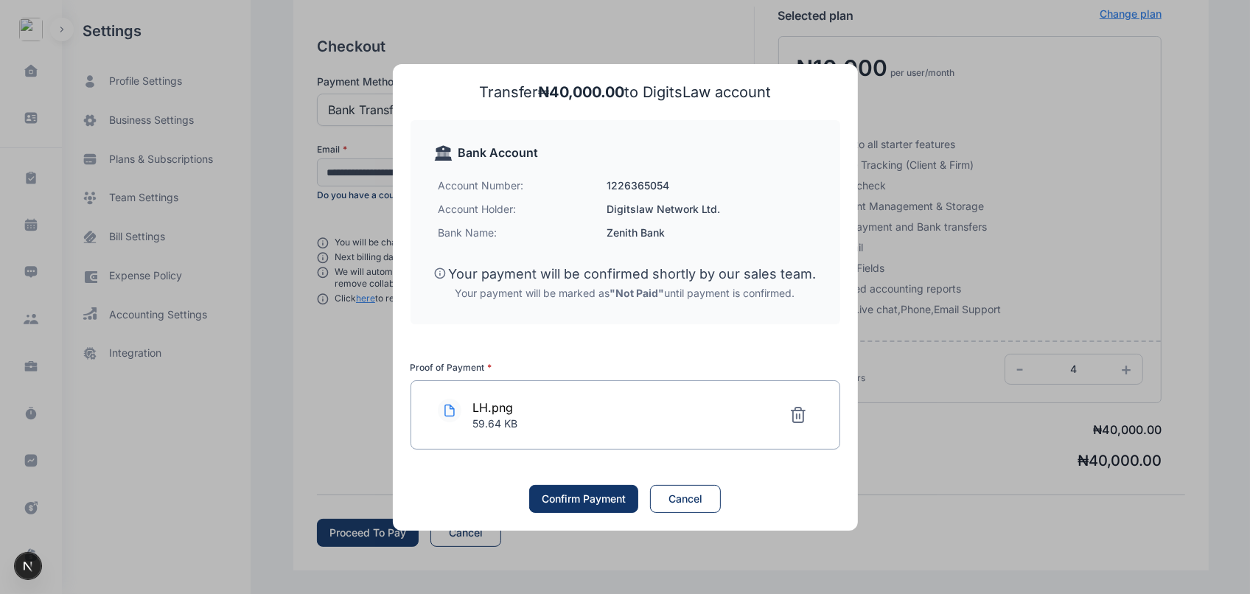
click at [801, 406] on icon at bounding box center [799, 415] width 18 height 18
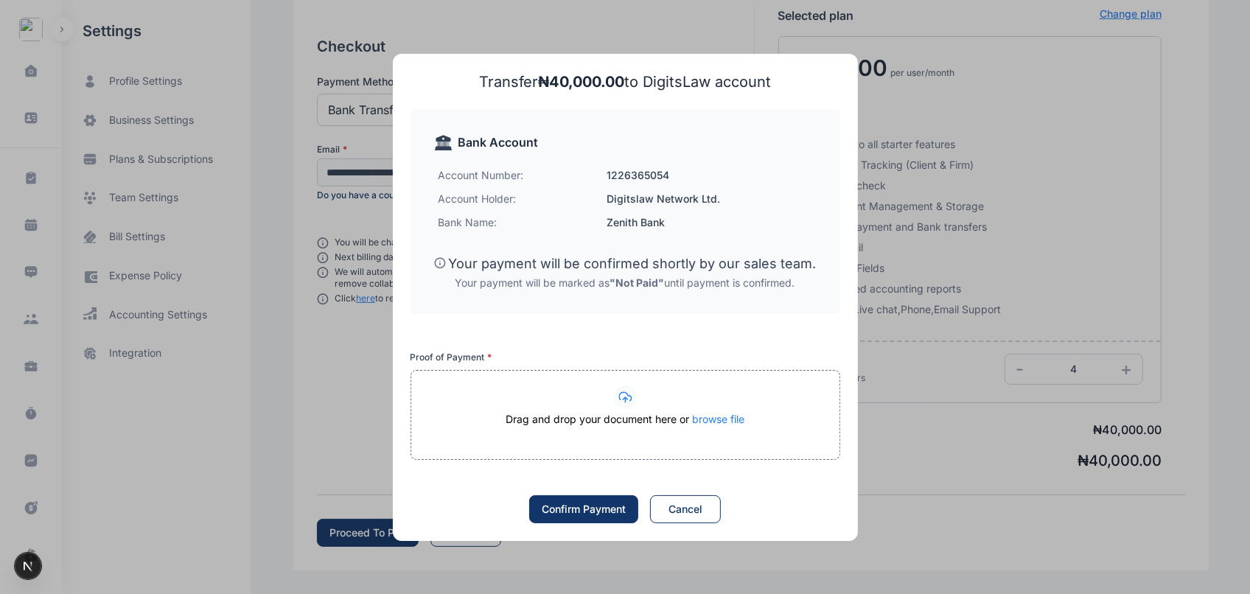
click at [658, 426] on div "Drag and drop your document here or browse file" at bounding box center [625, 426] width 428 height 29
type input "**********"
click at [675, 510] on div "Cancel" at bounding box center [686, 509] width 34 height 15
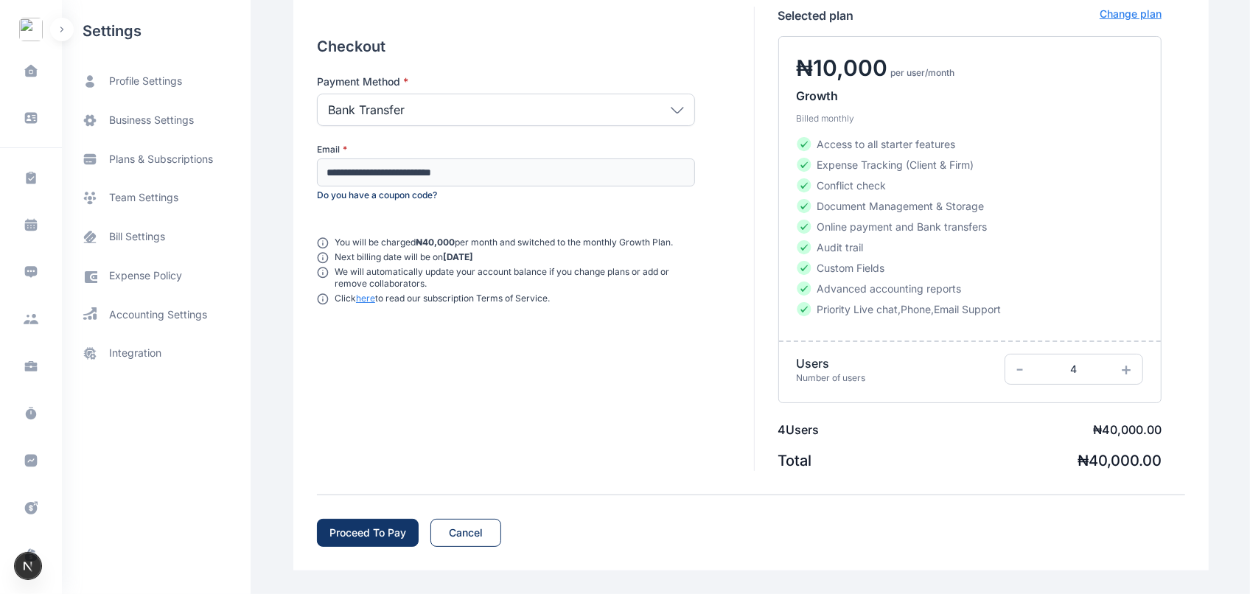
click at [1122, 358] on span "+" at bounding box center [1127, 368] width 12 height 21
click at [1126, 370] on span "+" at bounding box center [1127, 368] width 12 height 21
click at [1016, 371] on span "-" at bounding box center [1020, 368] width 8 height 21
click at [492, 531] on button "Cancel" at bounding box center [466, 533] width 71 height 28
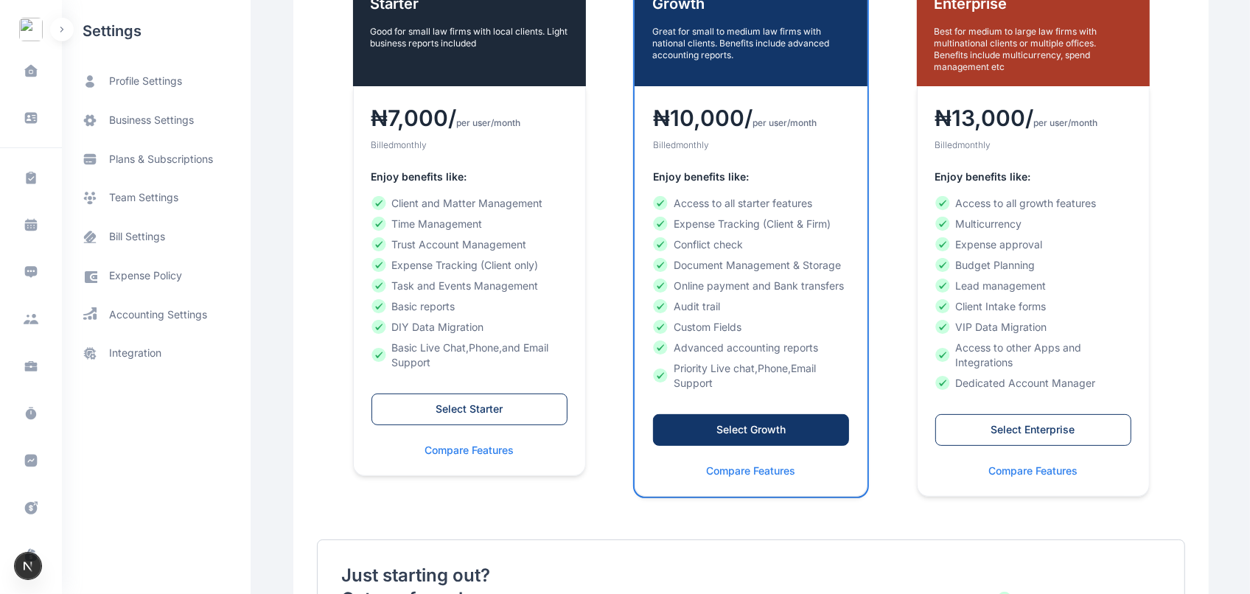
scroll to position [285, 0]
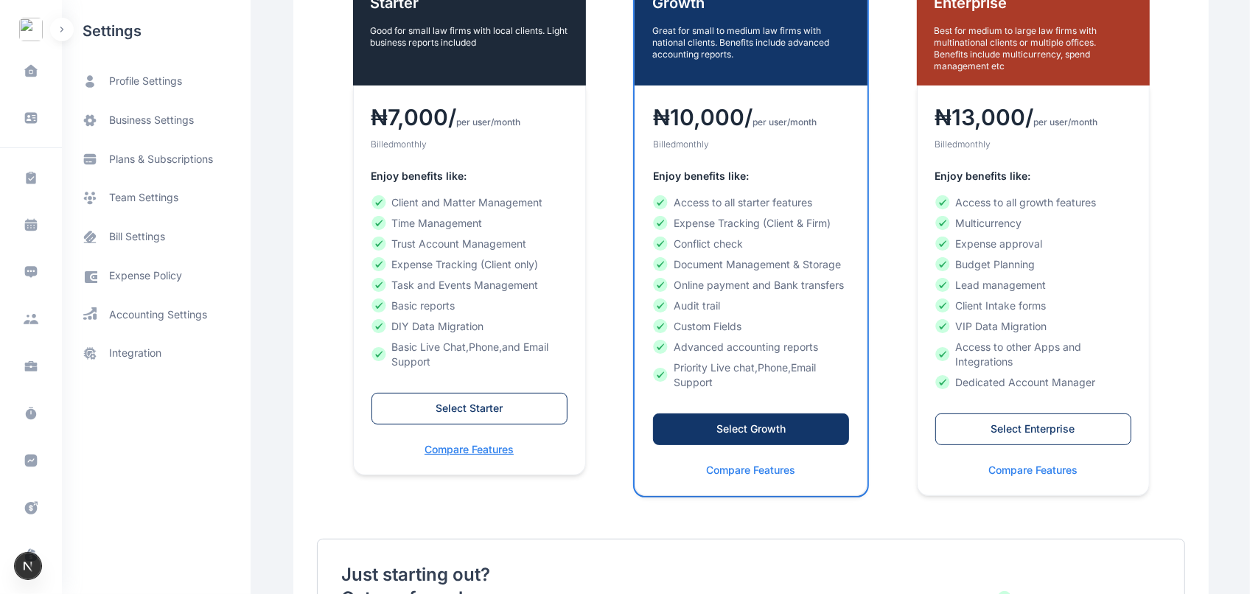
click at [419, 453] on p "Compare Features" at bounding box center [470, 449] width 196 height 15
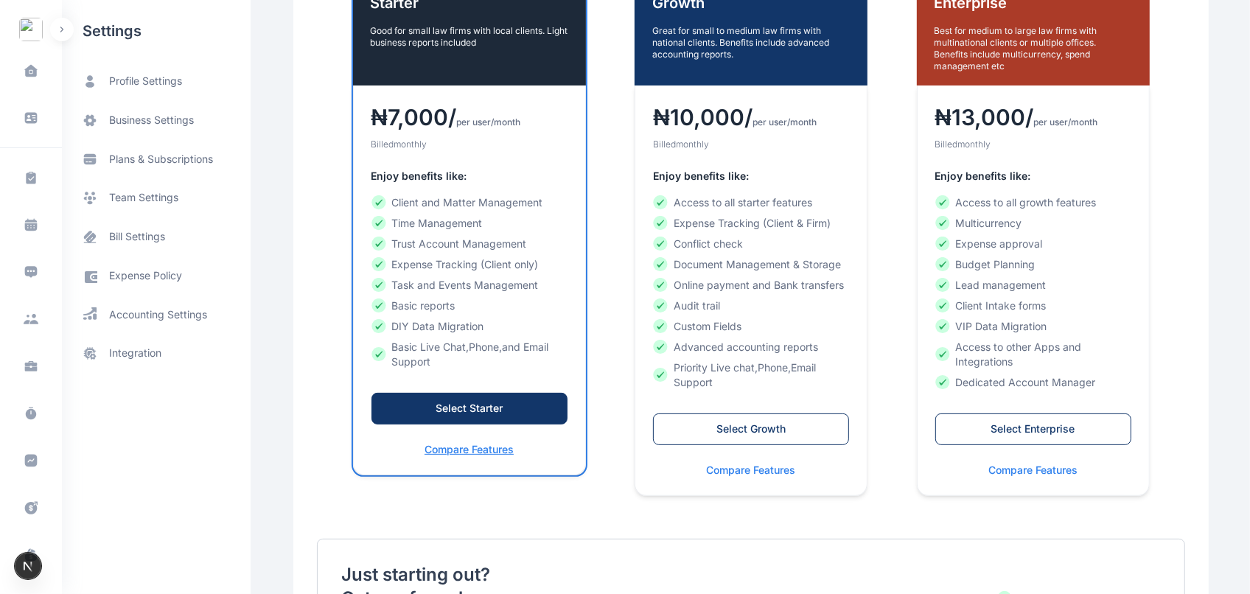
click at [451, 453] on p "Compare Features" at bounding box center [470, 449] width 196 height 15
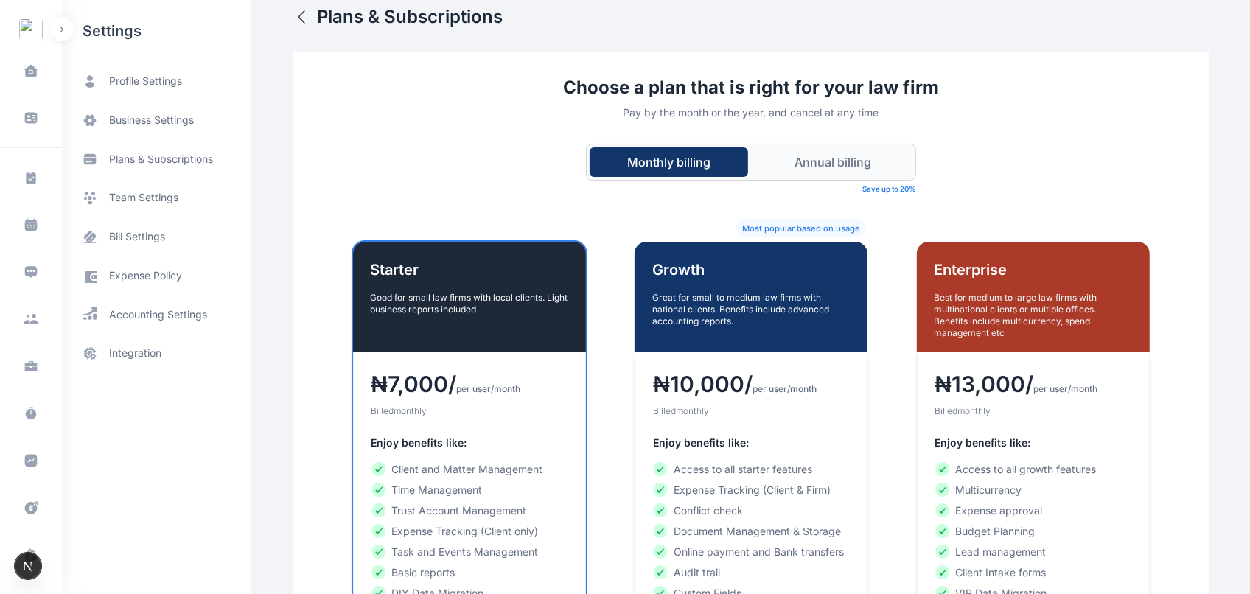
scroll to position [0, 0]
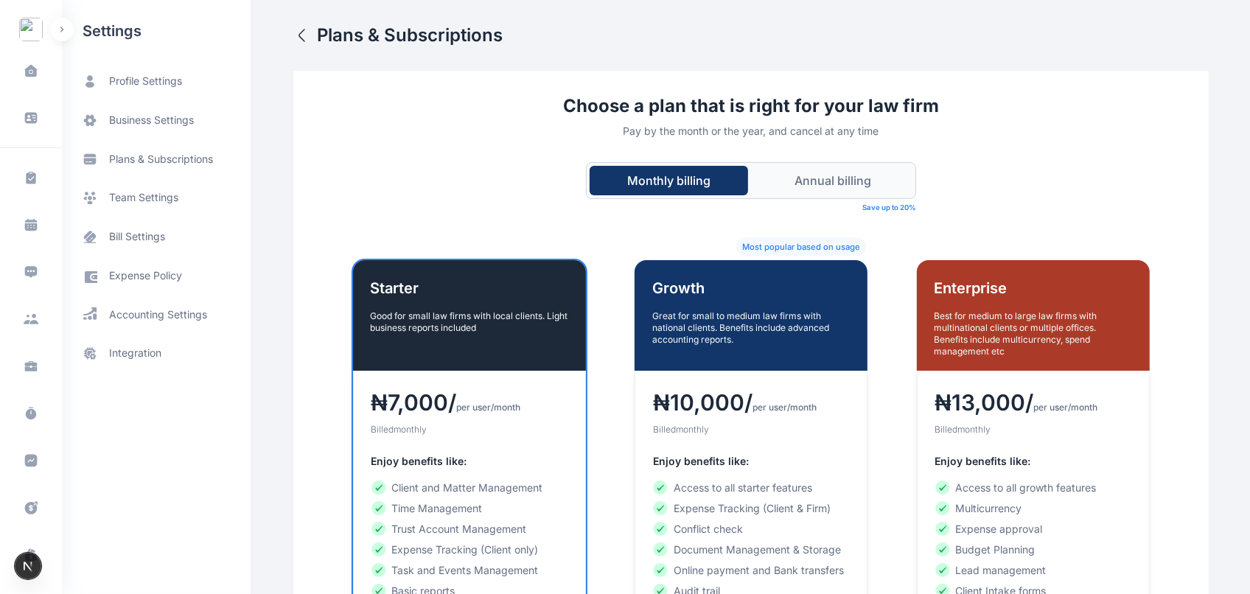
click at [798, 193] on button "Annual billing" at bounding box center [833, 180] width 158 height 29
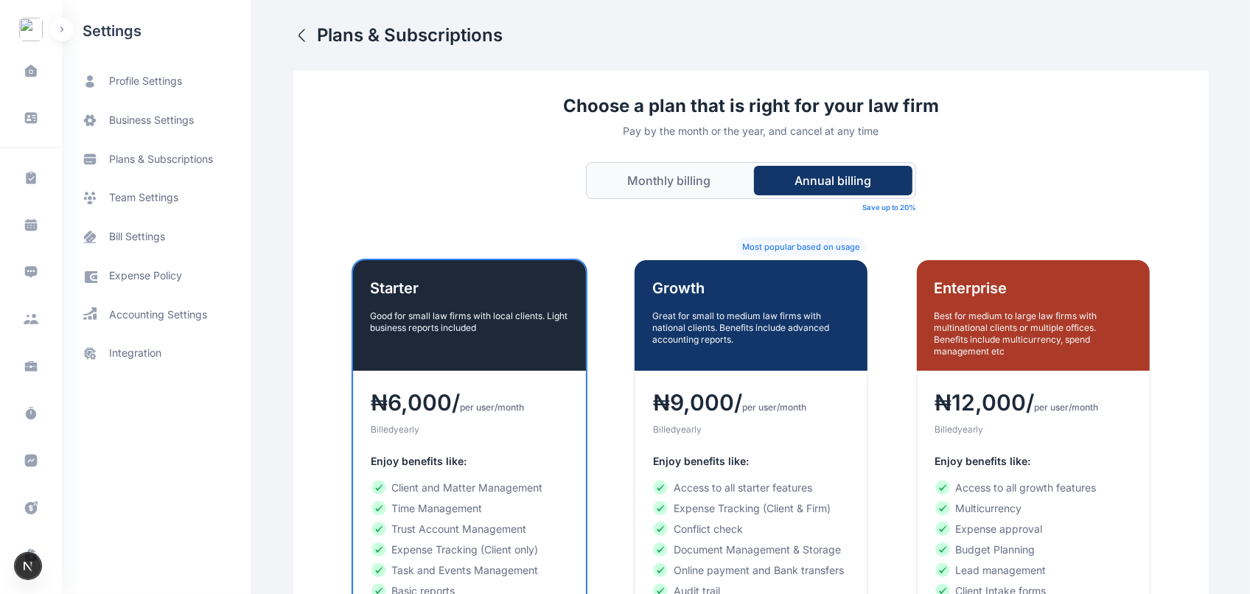
click at [293, 35] on icon "button" at bounding box center [302, 36] width 18 height 18
